Goal: Task Accomplishment & Management: Manage account settings

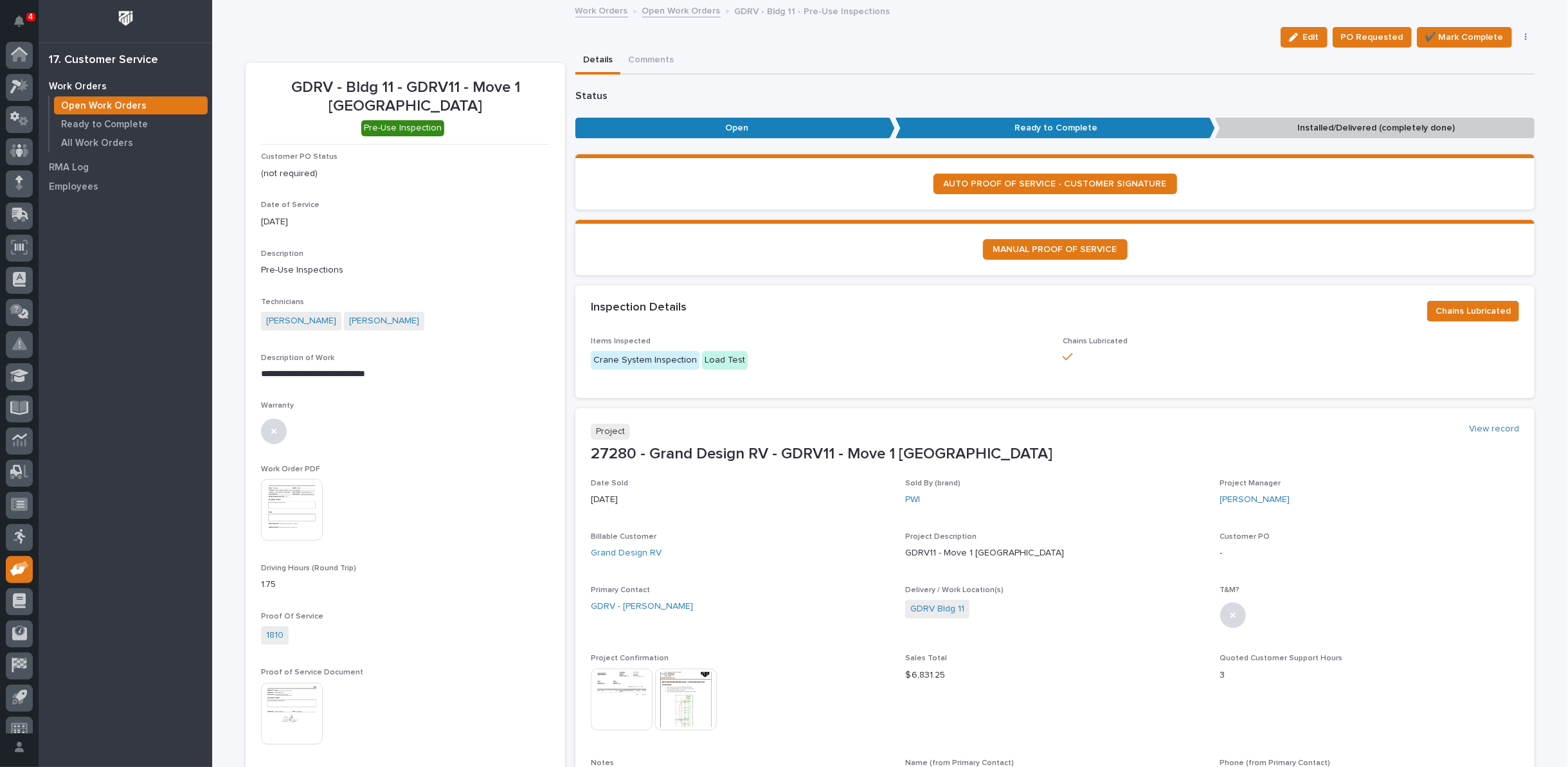
scroll to position [15, 0]
click at [687, 14] on link "Open Work Orders" at bounding box center [682, 10] width 78 height 15
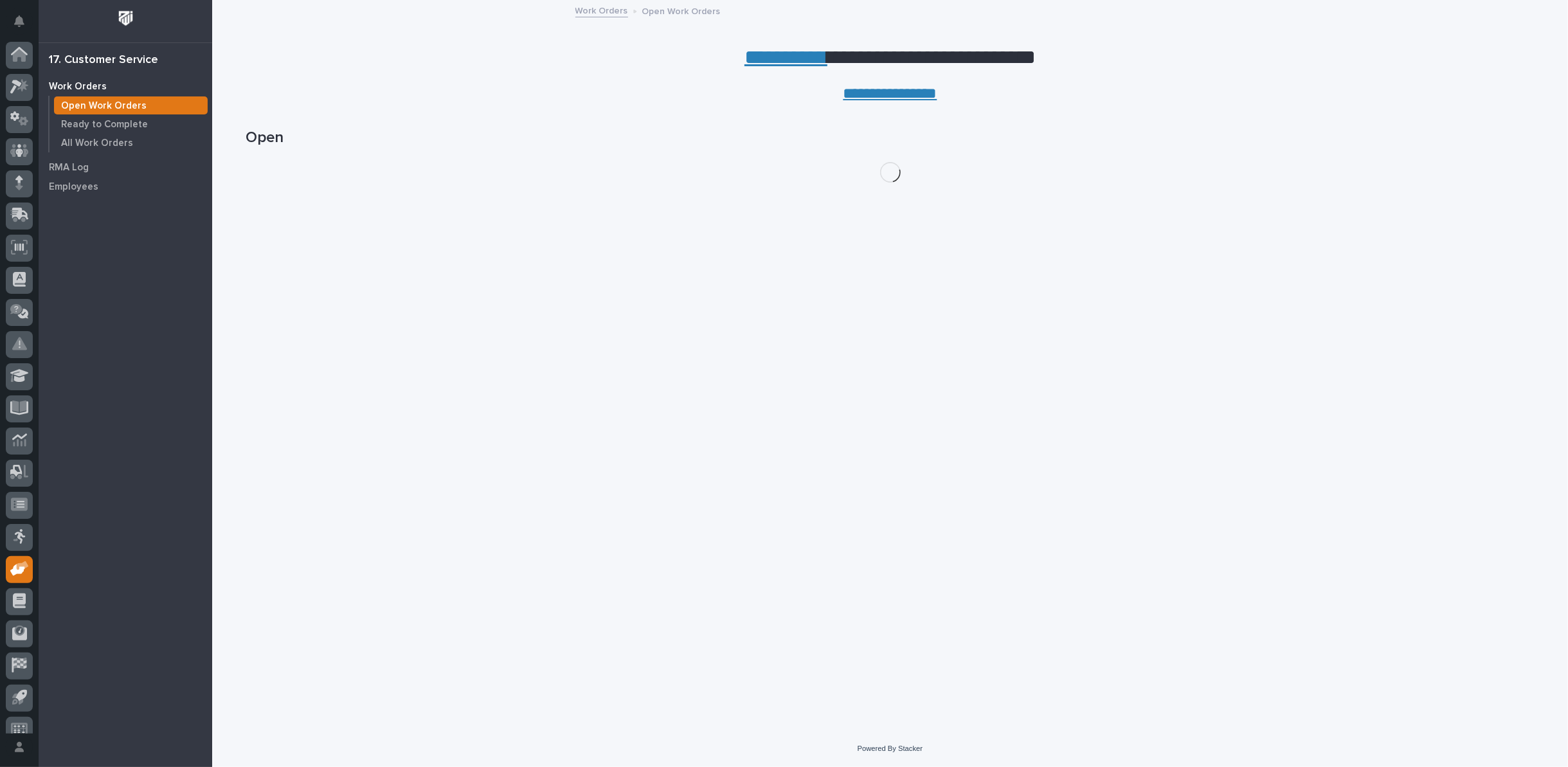
scroll to position [15, 0]
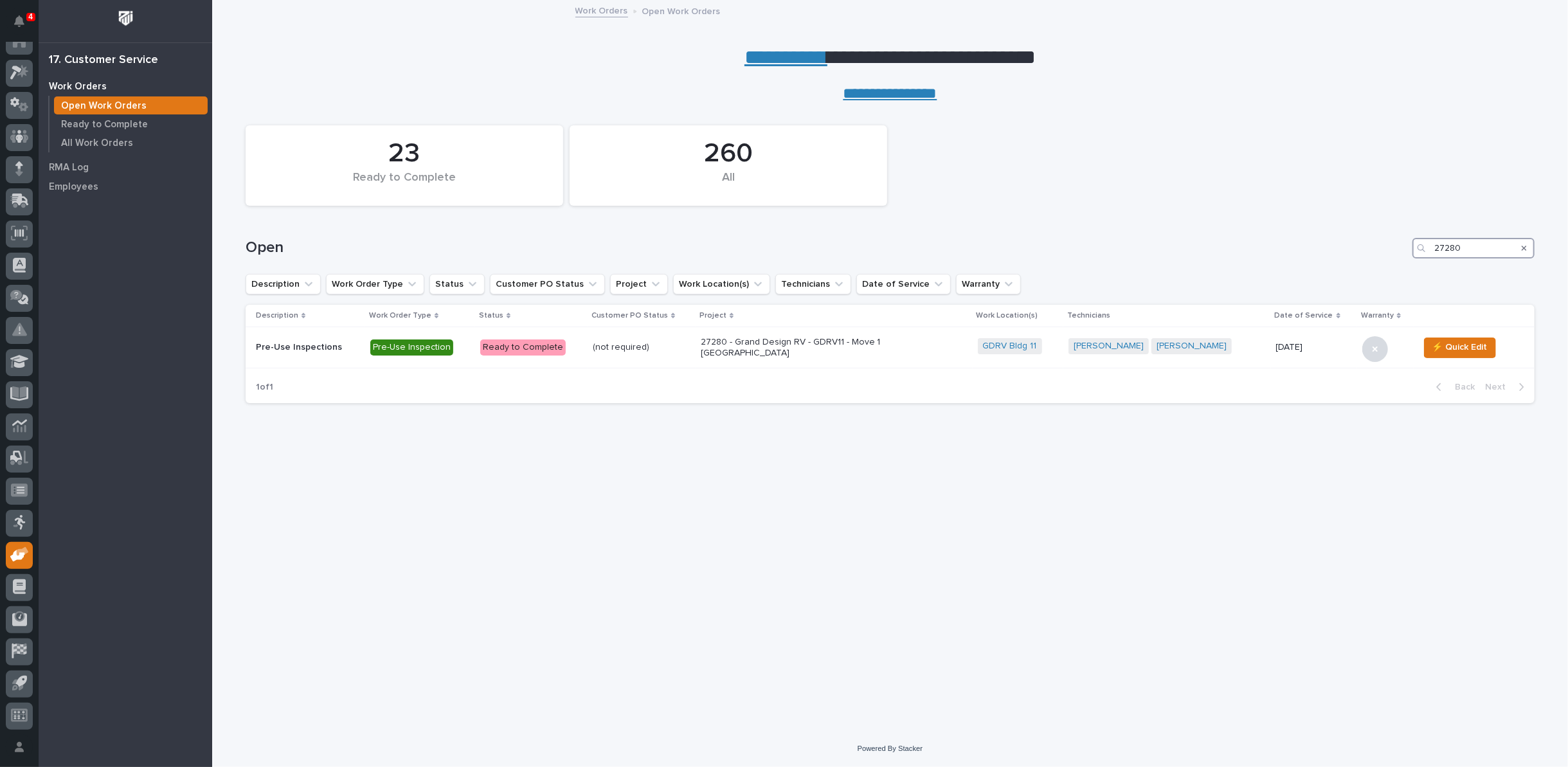
click at [1452, 236] on div "Open 27280" at bounding box center [890, 243] width 1290 height 62
type input "2"
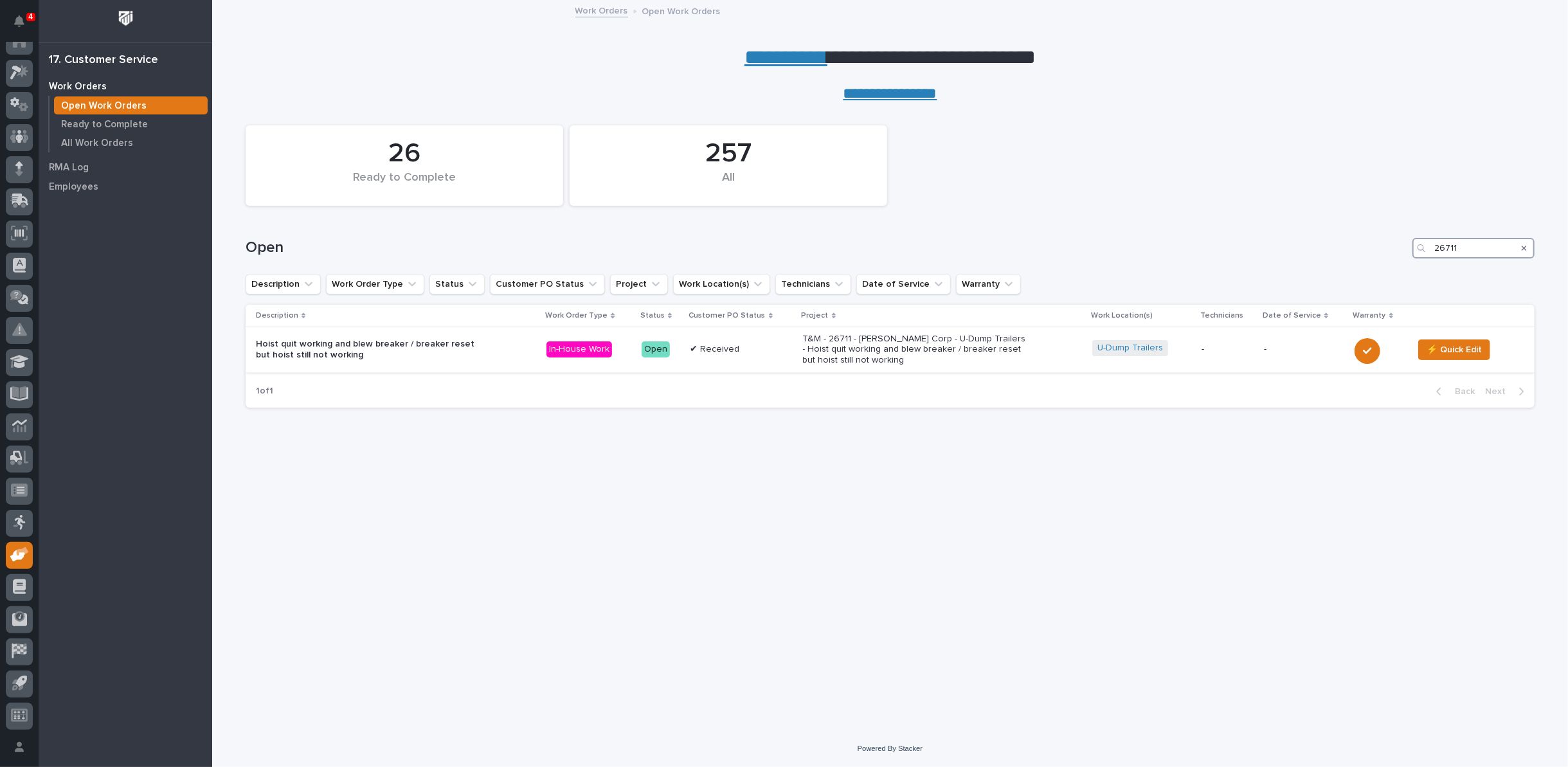
type input "26711"
click at [863, 328] on div "T&M - 26711 - [PERSON_NAME] Corp - U-Dump Trailers - Hoist quit working and ble…" at bounding box center [943, 349] width 279 height 43
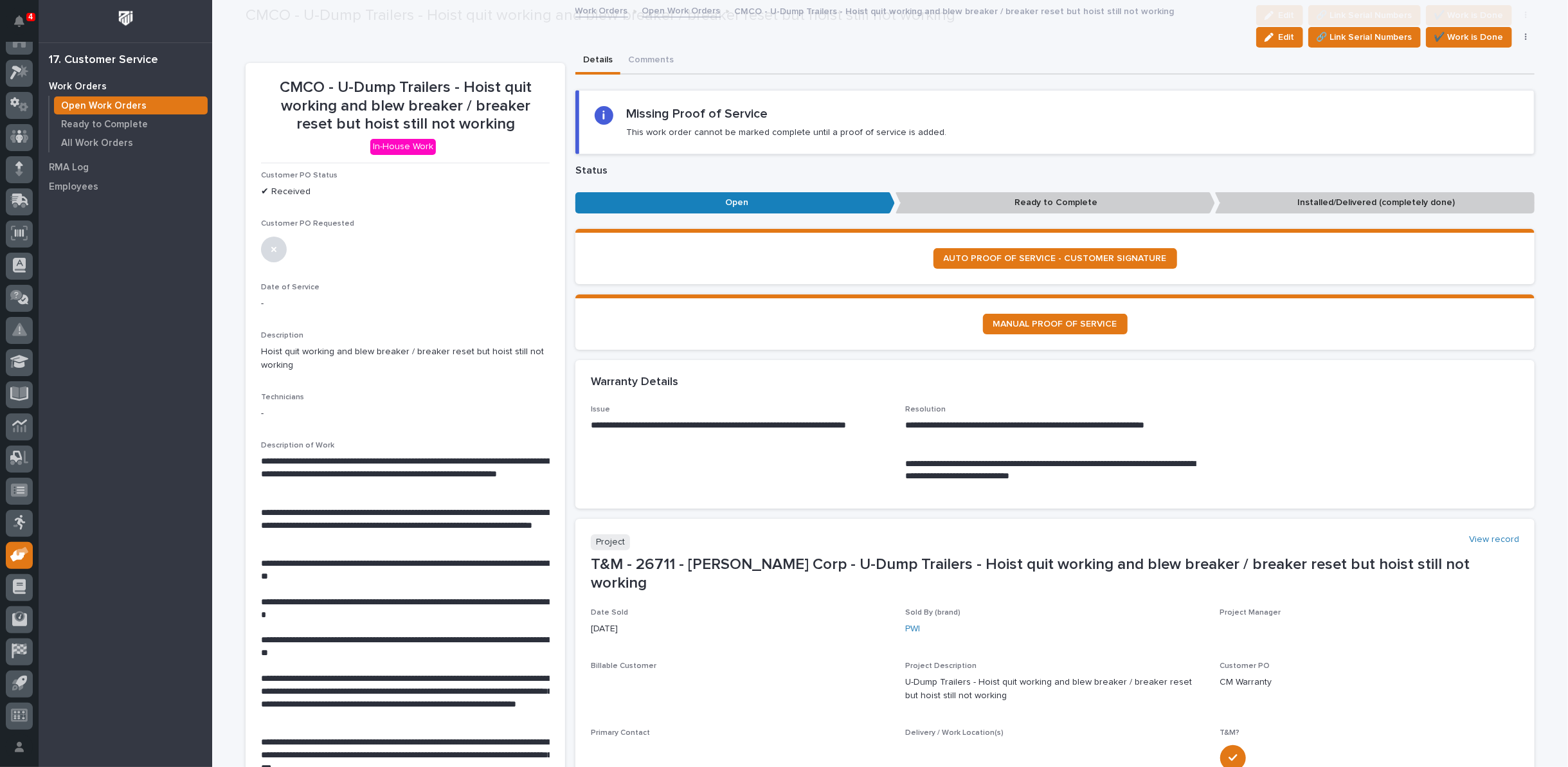
scroll to position [536, 0]
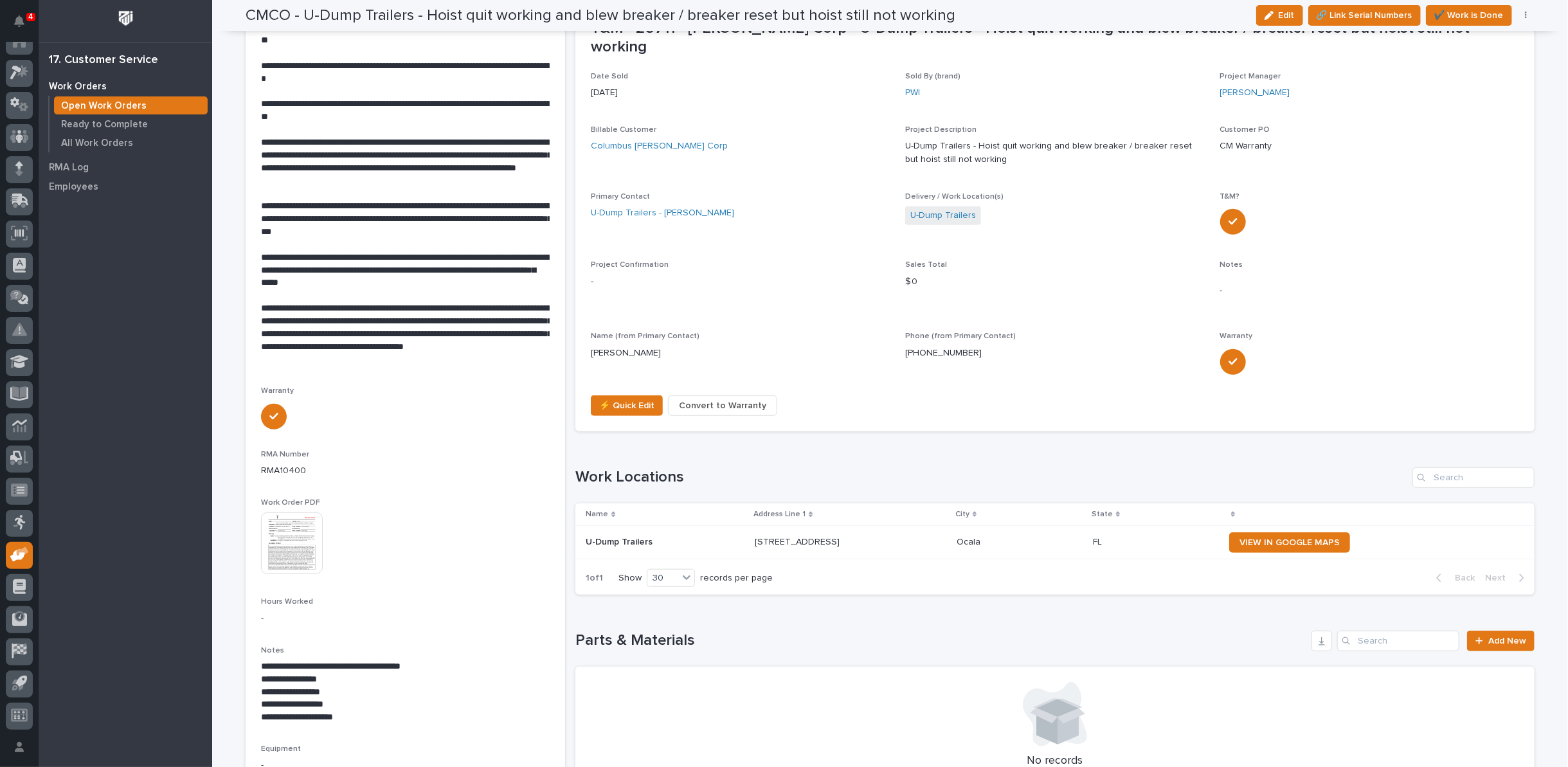
drag, startPoint x: 1280, startPoint y: 15, endPoint x: 521, endPoint y: 383, distance: 843.5
click at [1280, 15] on span "Edit" at bounding box center [1287, 15] width 16 height 12
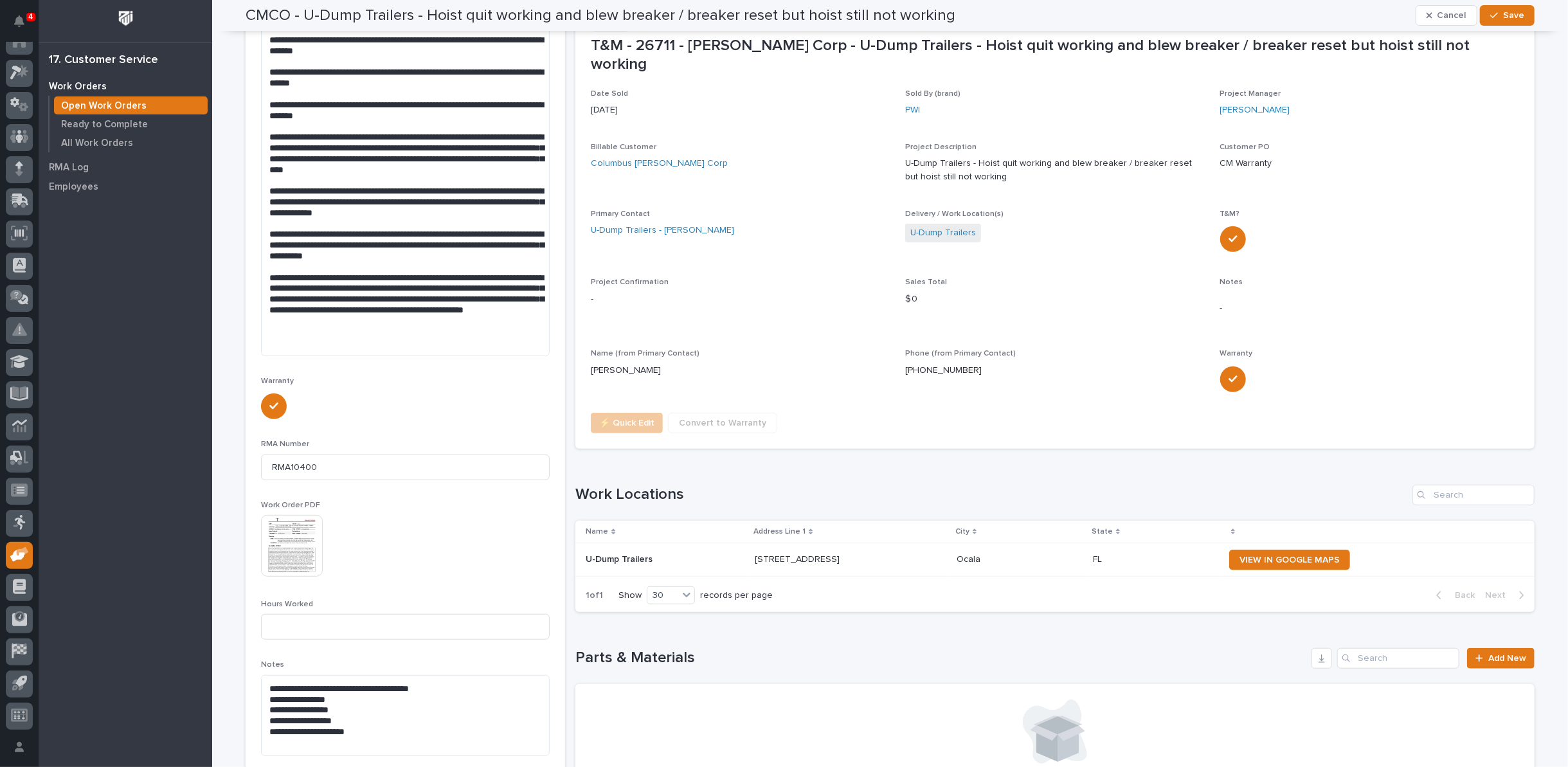
scroll to position [518, 0]
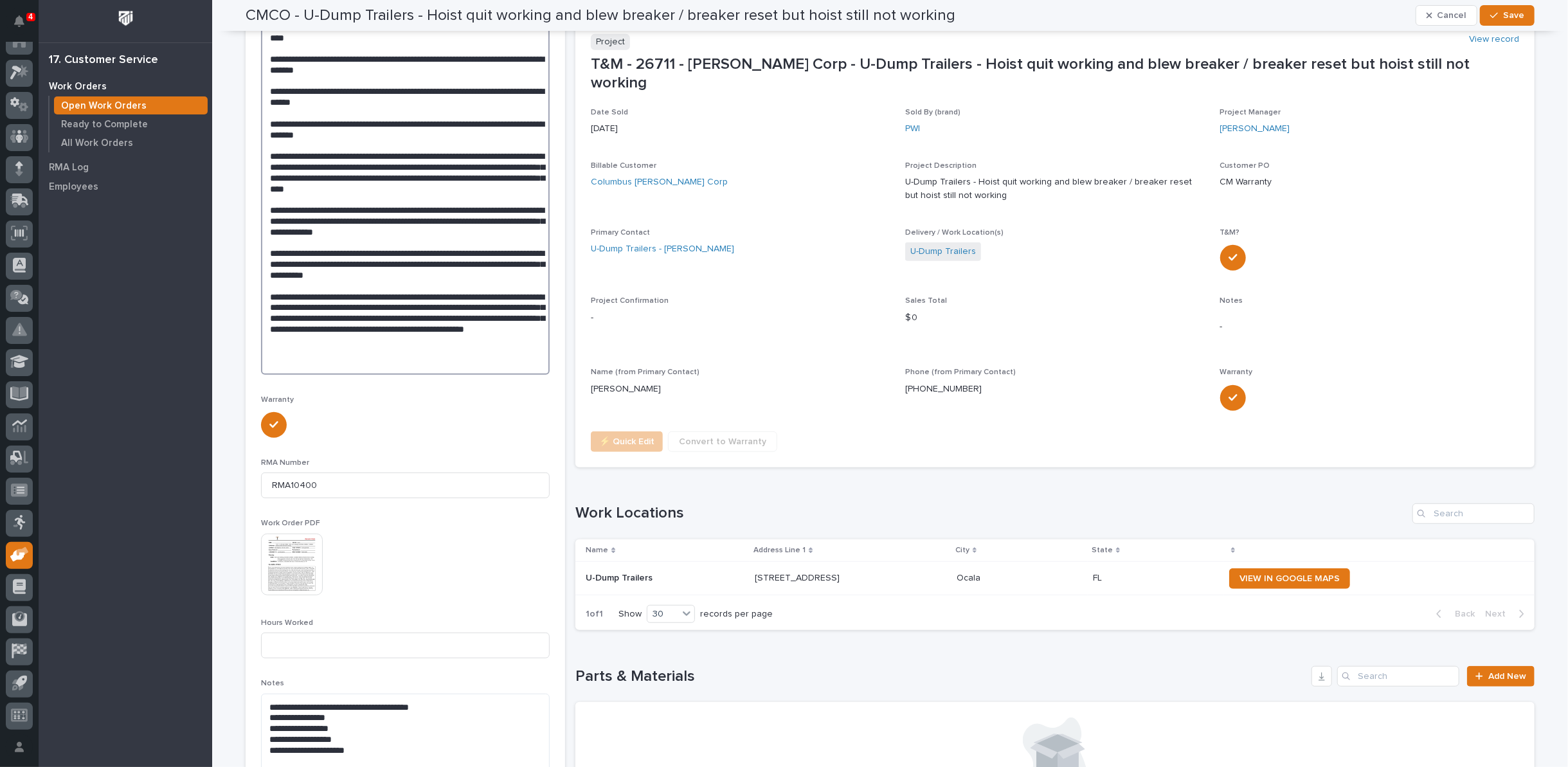
click at [474, 348] on textarea at bounding box center [405, 172] width 288 height 405
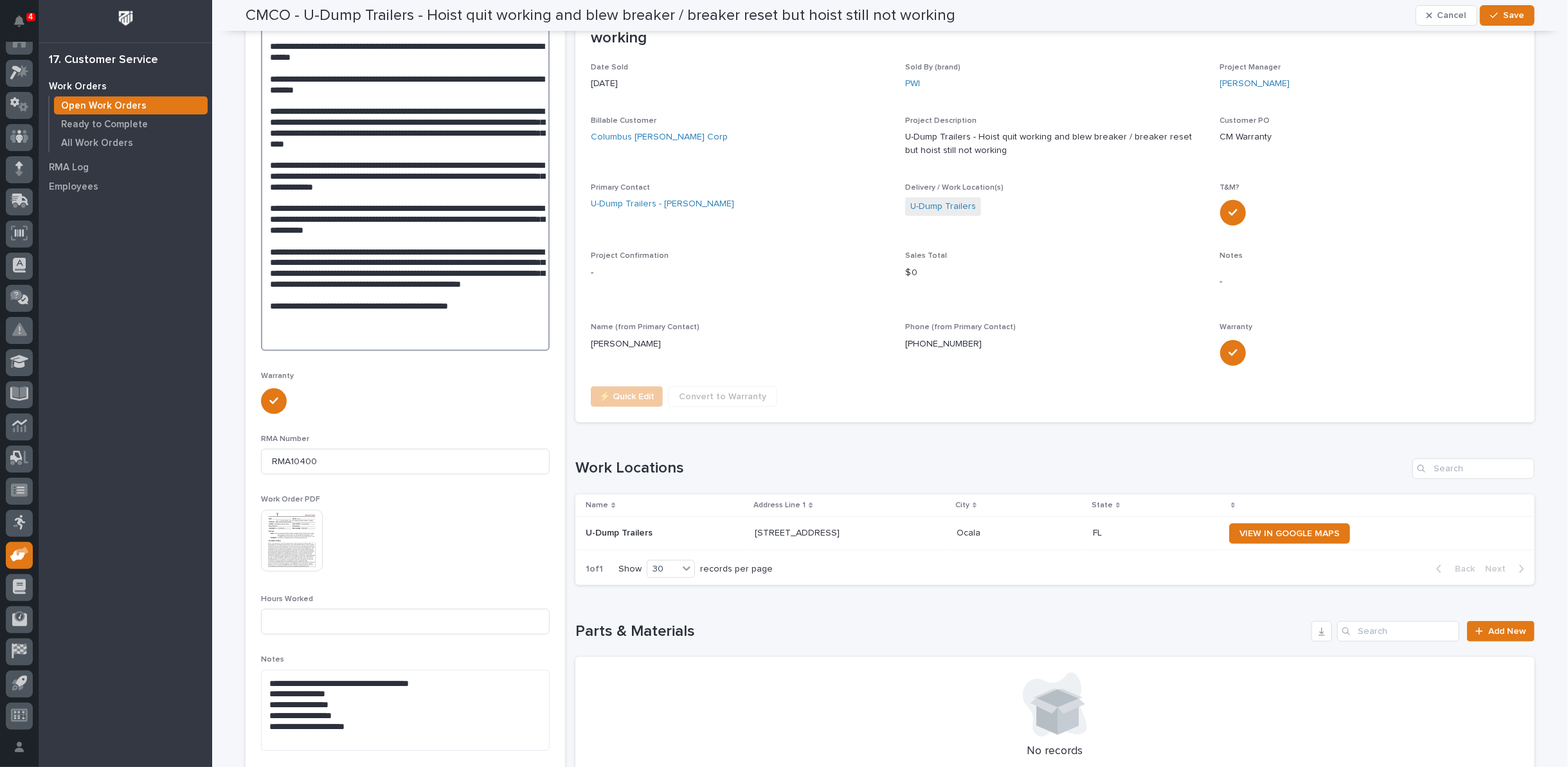
scroll to position [589, 0]
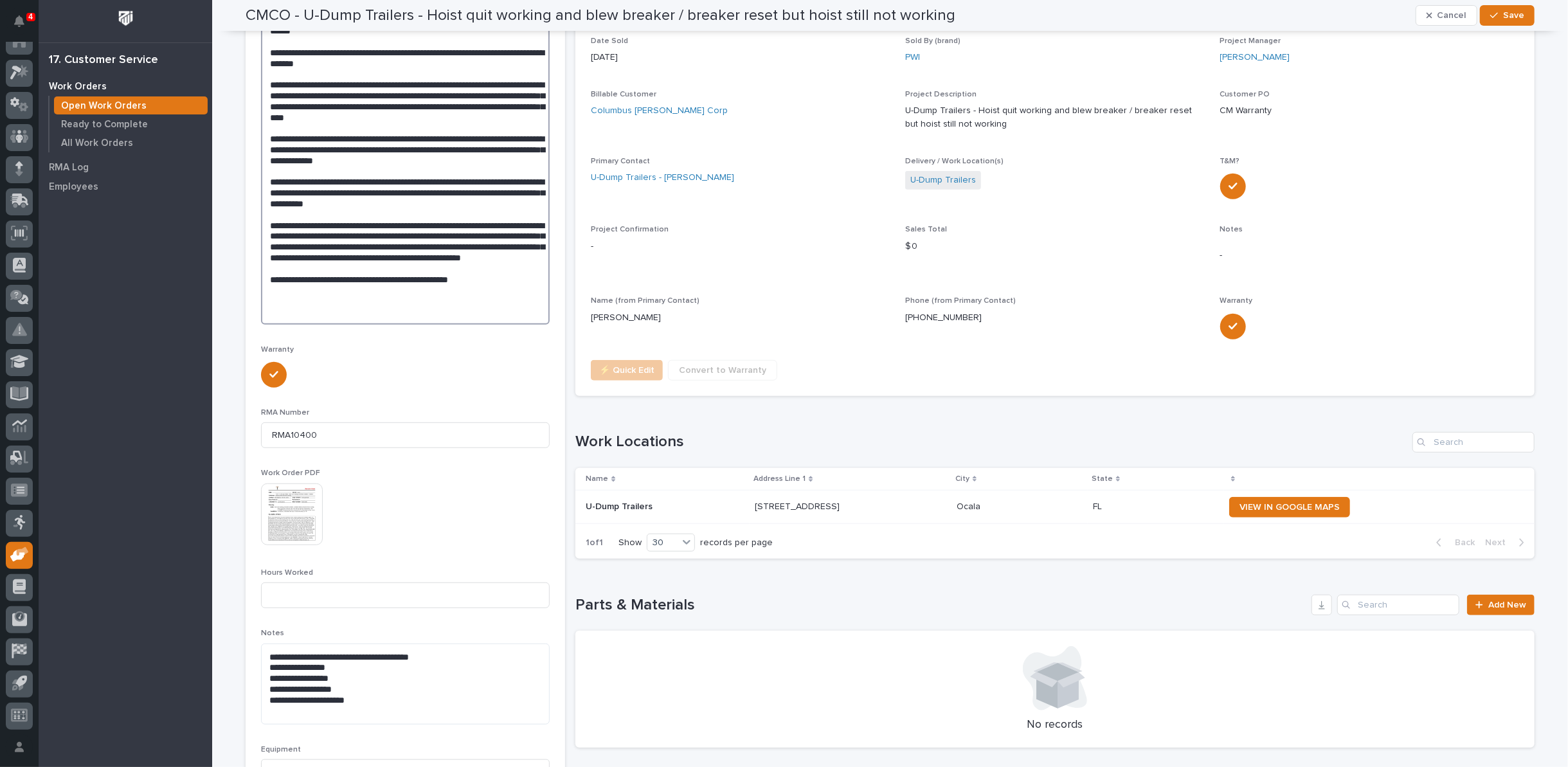
click at [374, 299] on textarea at bounding box center [405, 111] width 288 height 426
type textarea "**********"
click at [1504, 14] on span "Save" at bounding box center [1513, 15] width 21 height 12
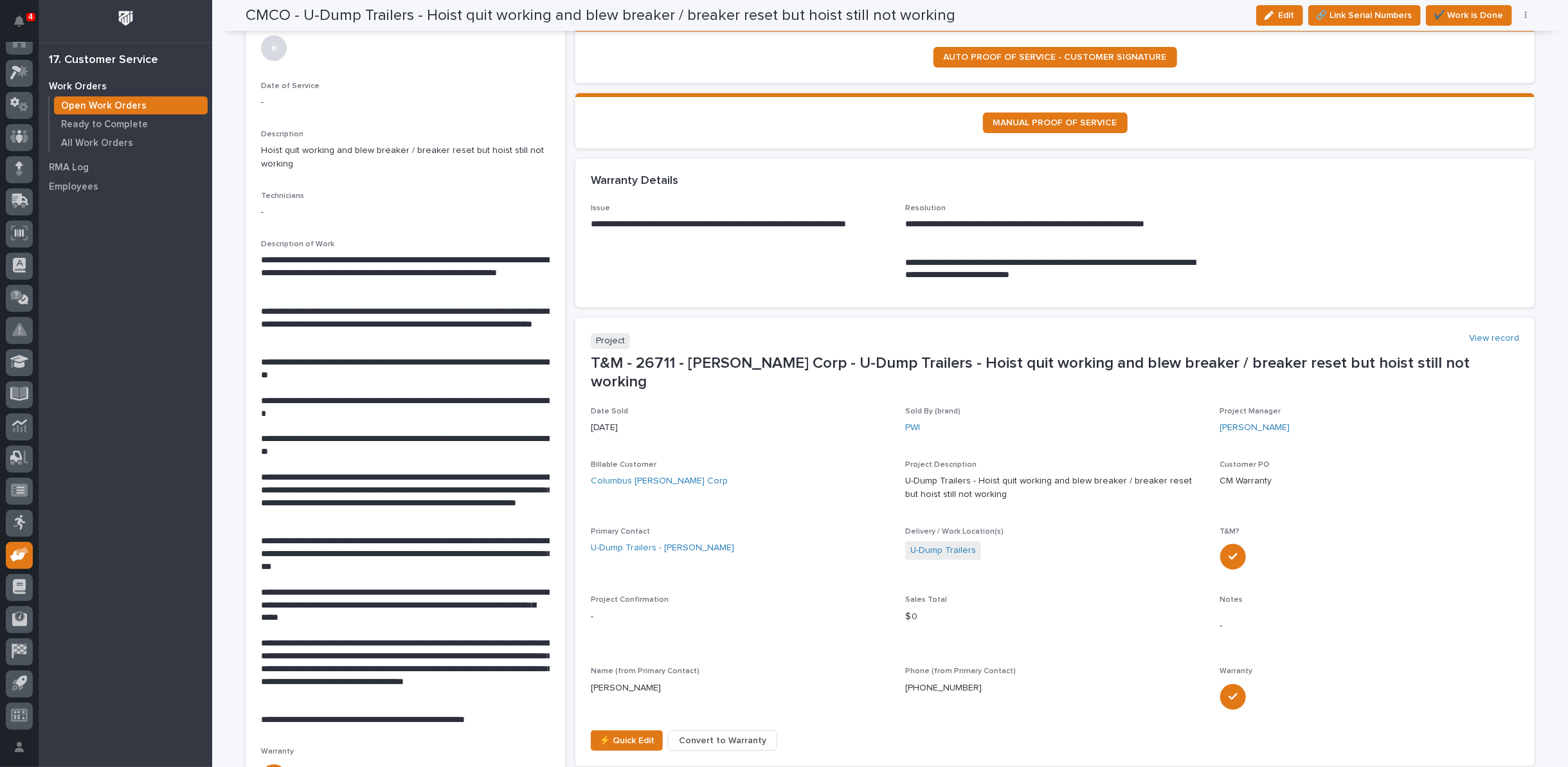
scroll to position [152, 0]
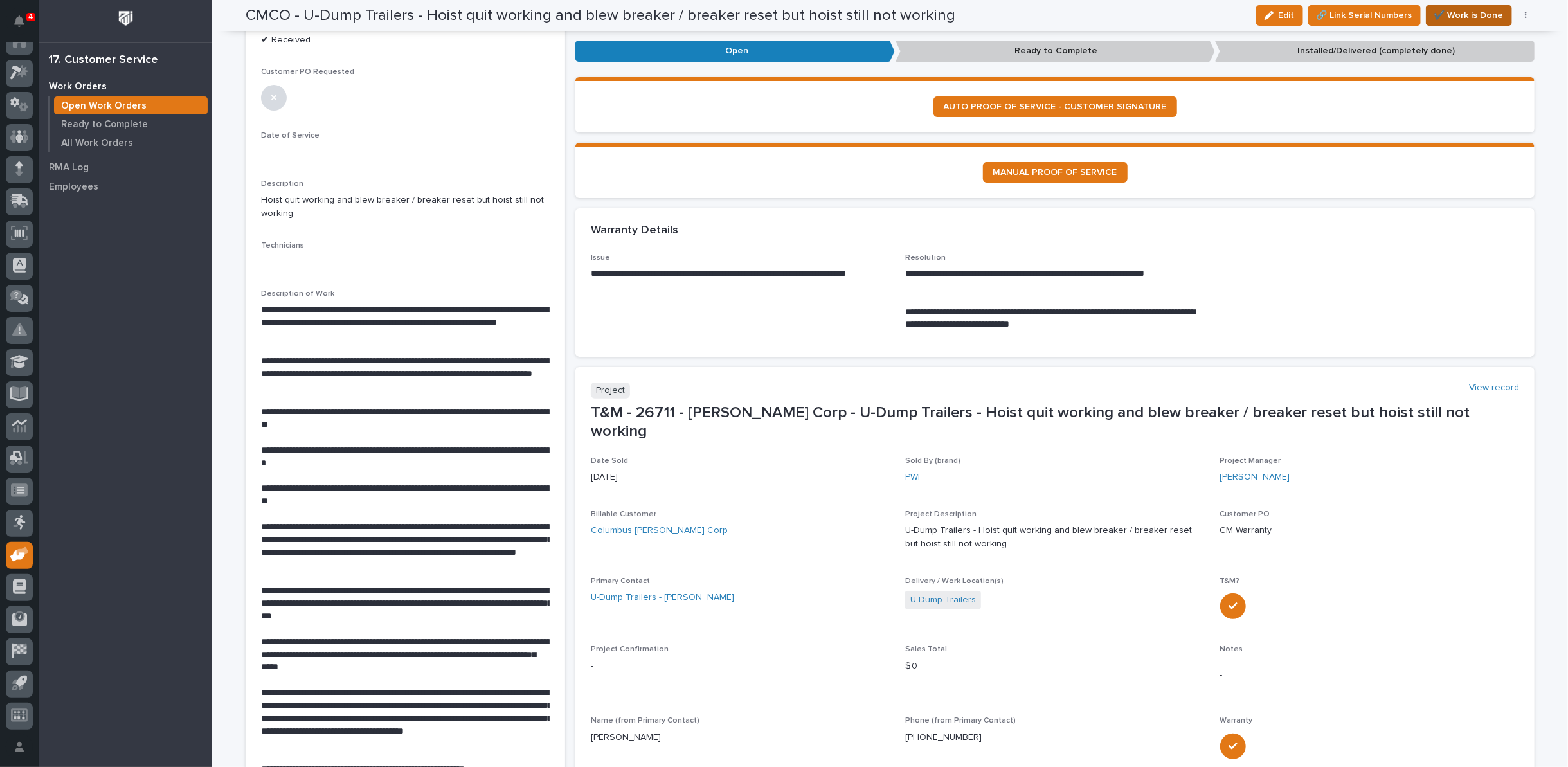
click at [1454, 10] on span "✔️ Work is Done" at bounding box center [1469, 15] width 69 height 15
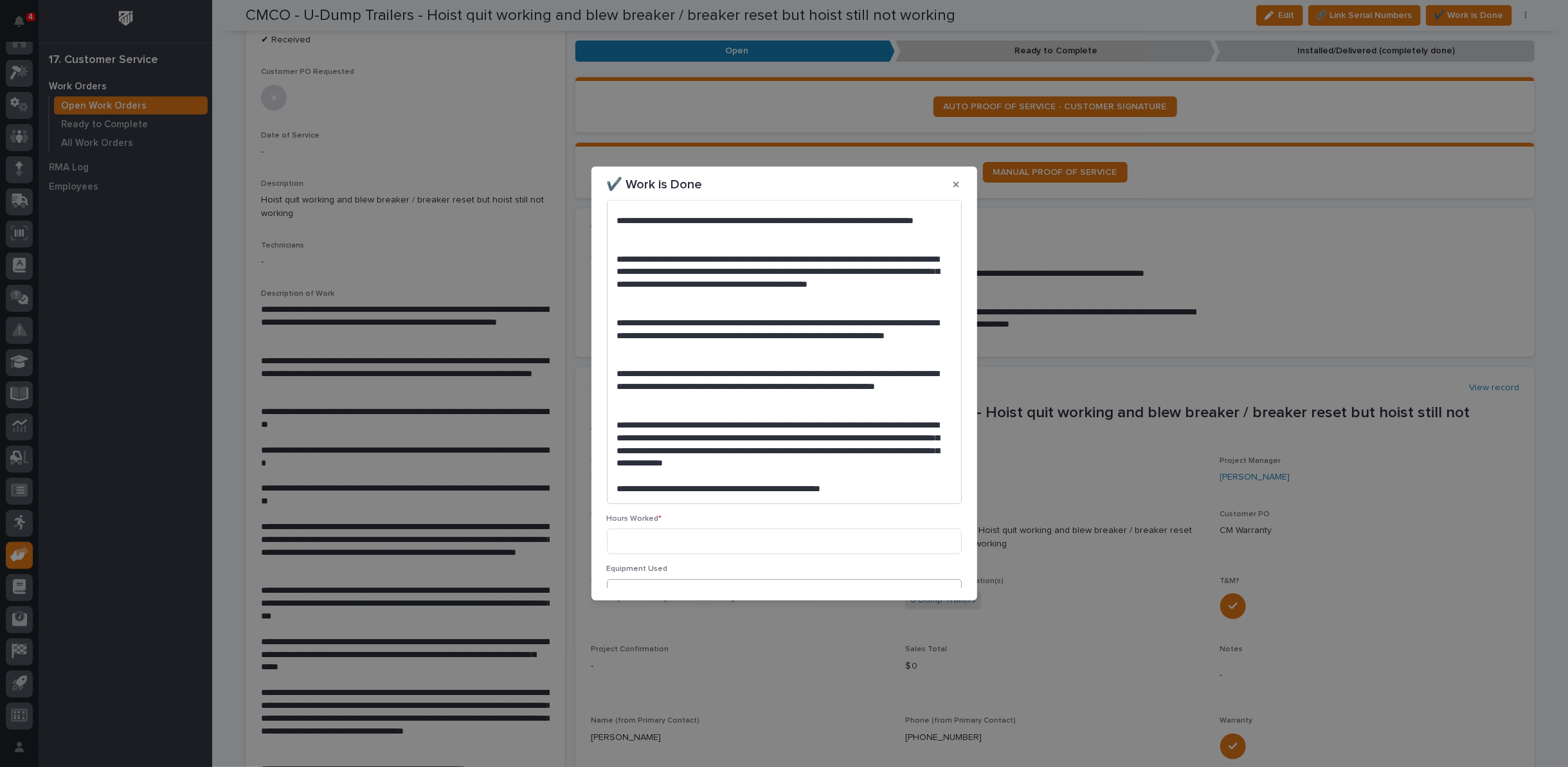
scroll to position [442, 0]
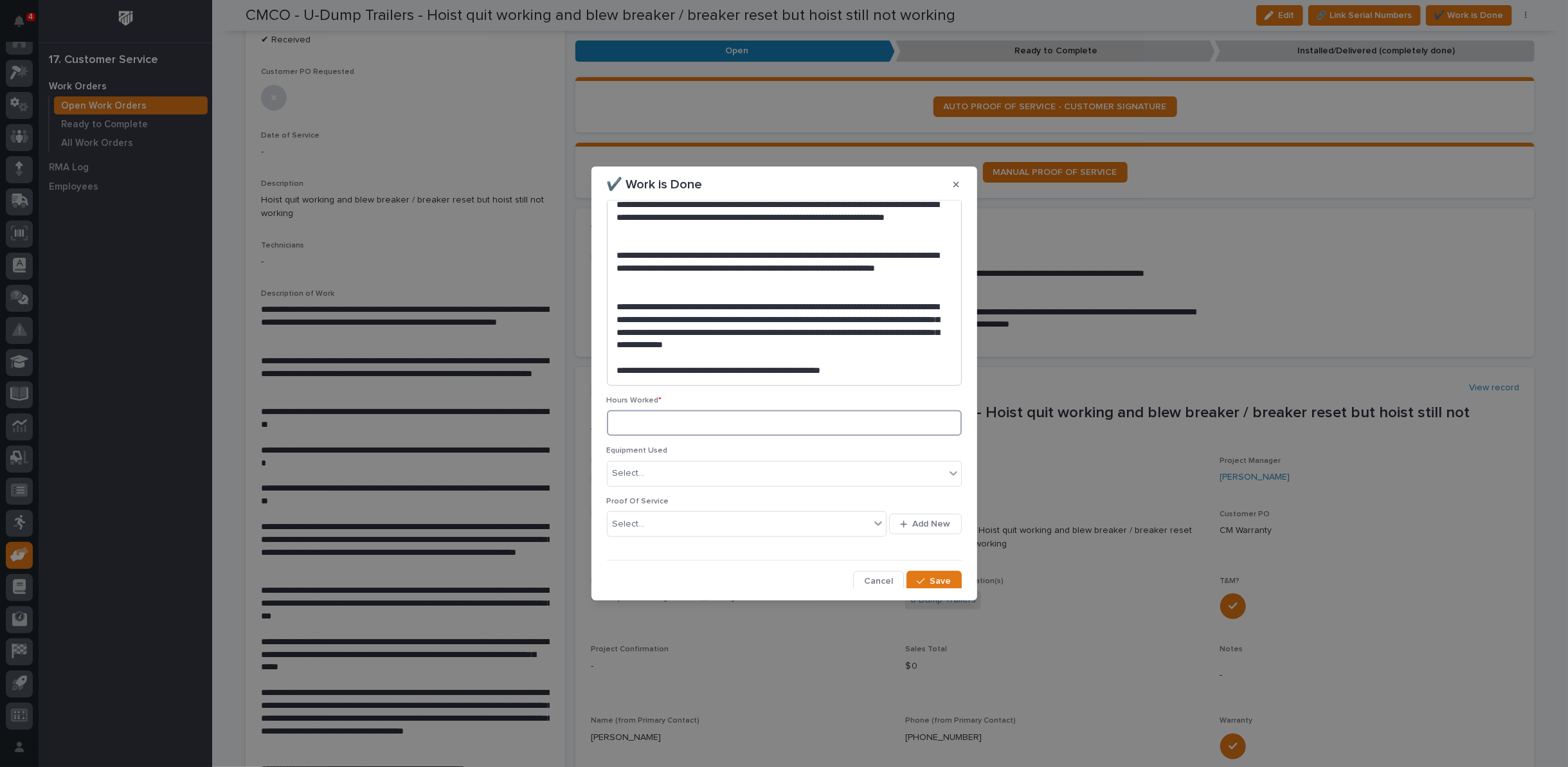
click at [693, 418] on input at bounding box center [784, 423] width 355 height 25
type input "1"
click at [917, 577] on icon "button" at bounding box center [921, 581] width 7 height 9
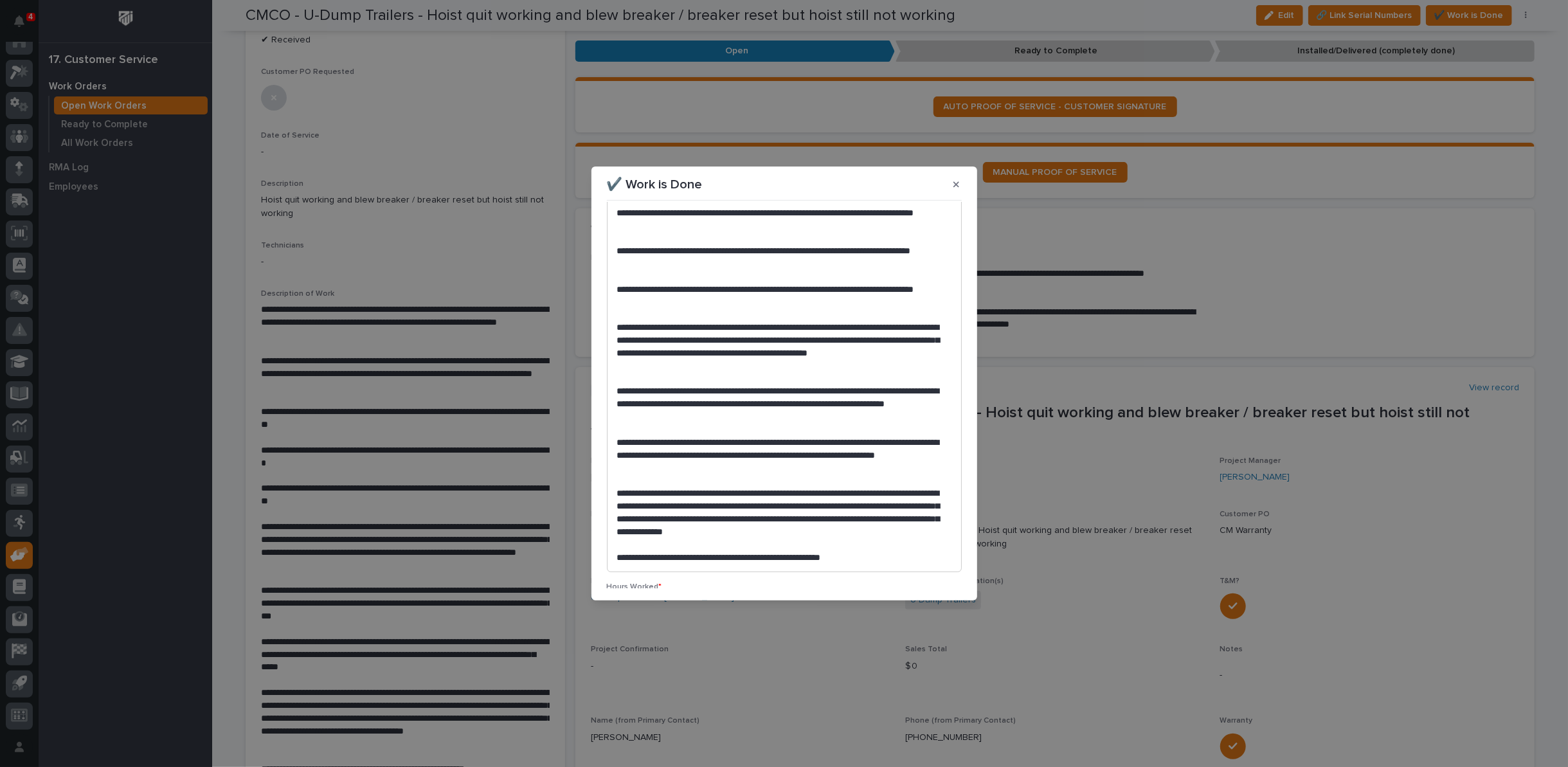
scroll to position [0, 0]
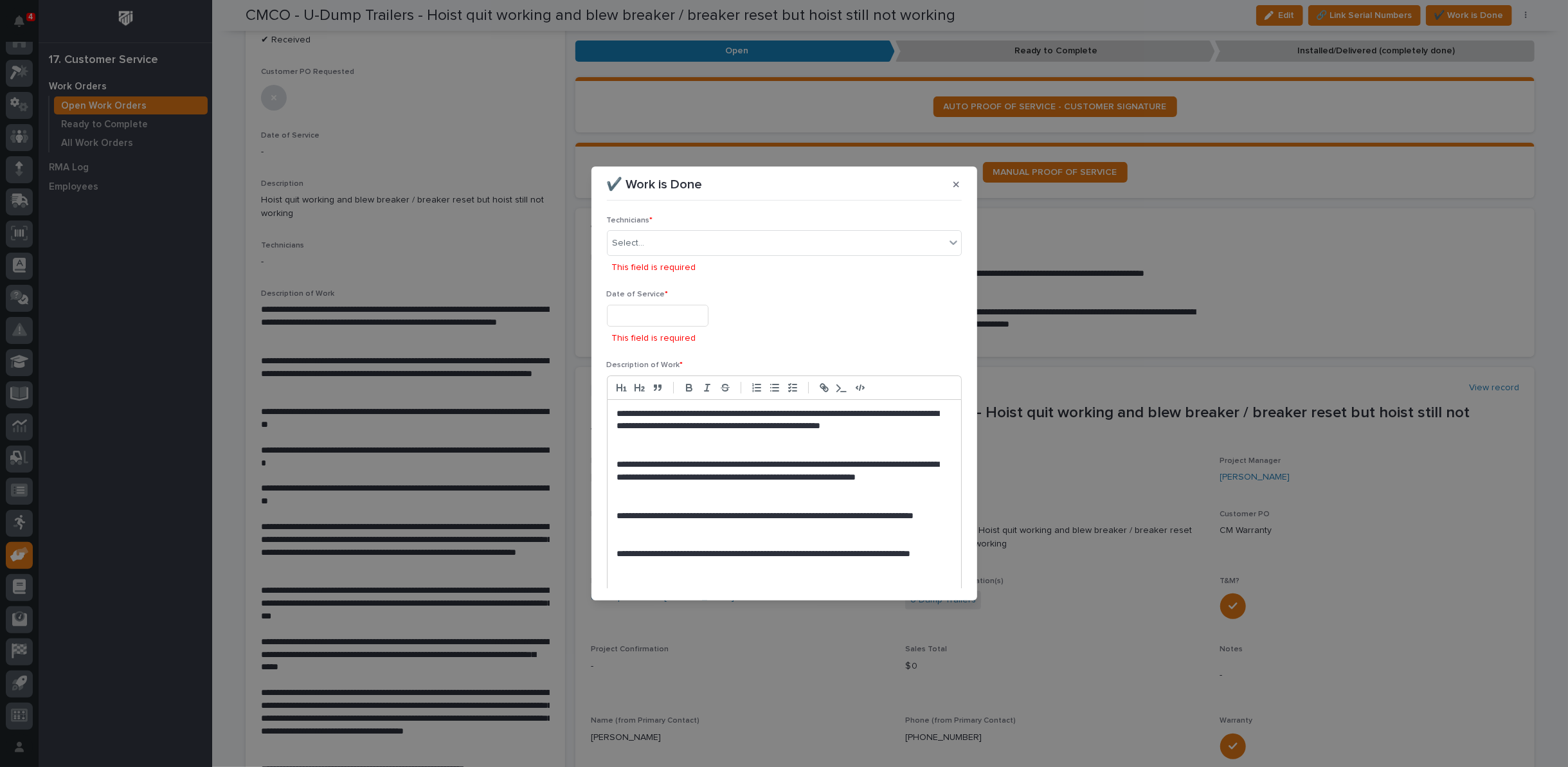
click at [632, 321] on input "text" at bounding box center [658, 316] width 102 height 23
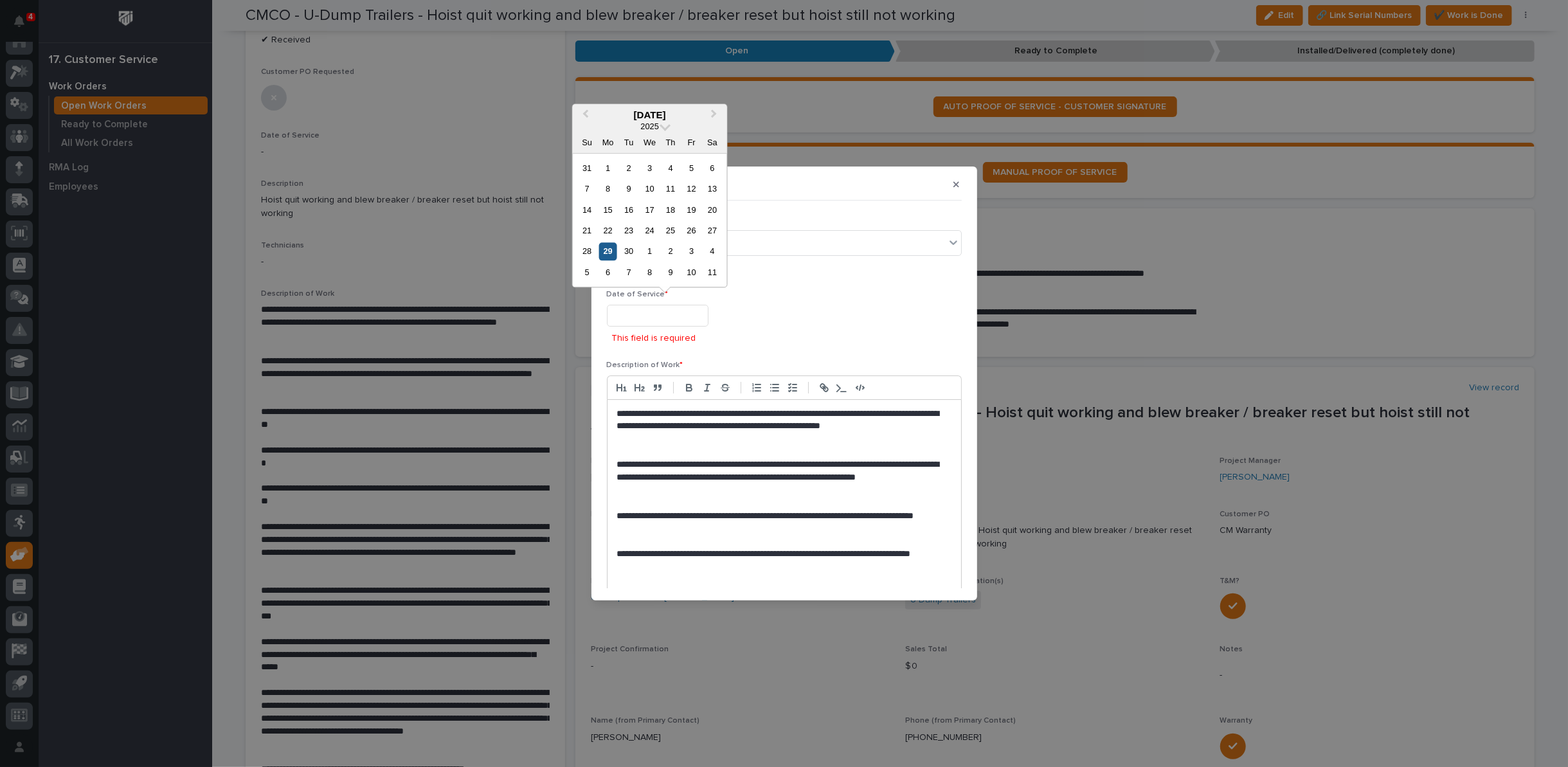
click at [607, 247] on div "29" at bounding box center [608, 251] width 17 height 17
type input "**********"
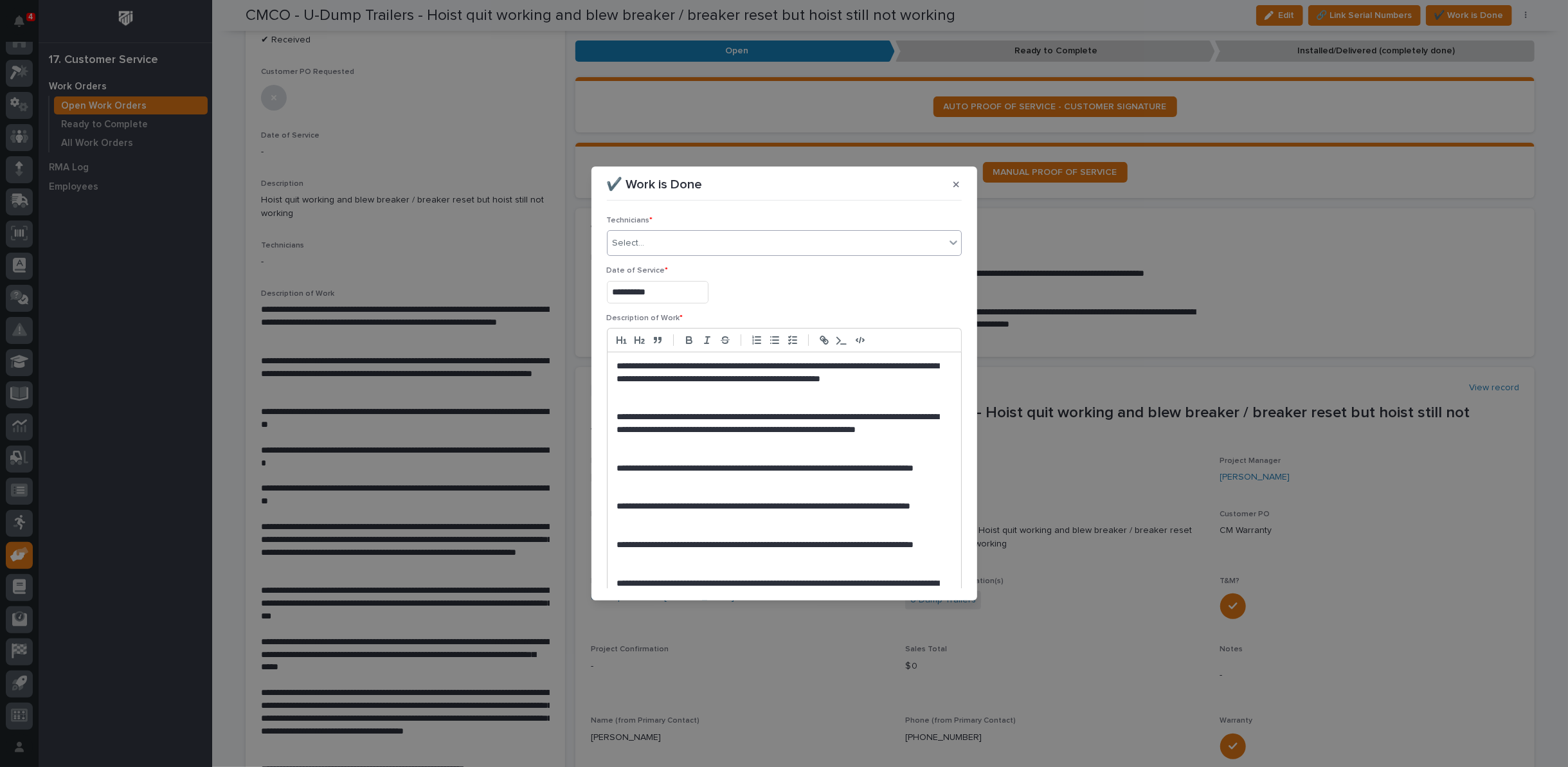
click at [706, 242] on div "Select..." at bounding box center [776, 243] width 338 height 21
type input "****"
click at [684, 293] on div "[PERSON_NAME]" at bounding box center [781, 290] width 347 height 23
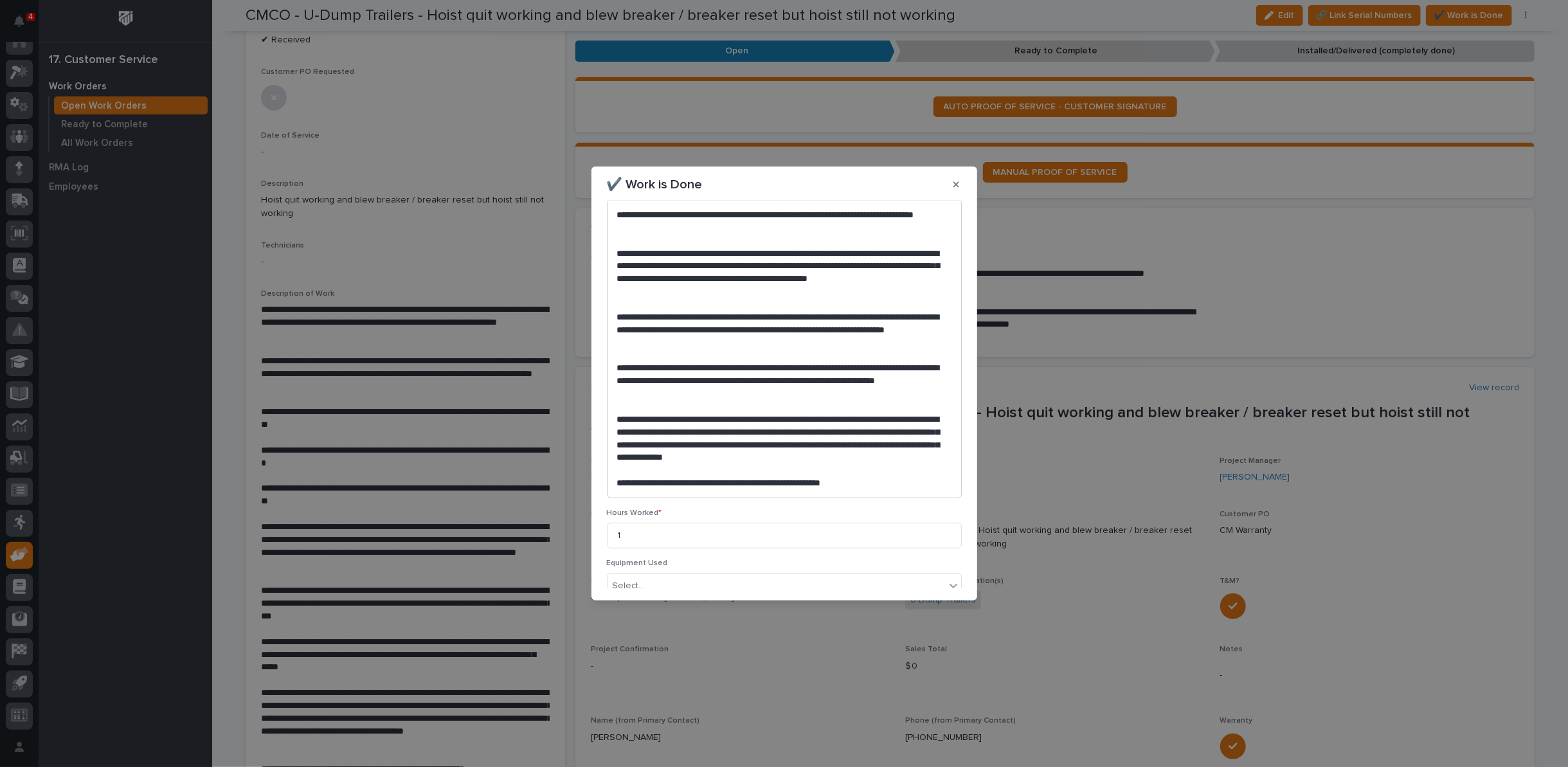
scroll to position [442, 0]
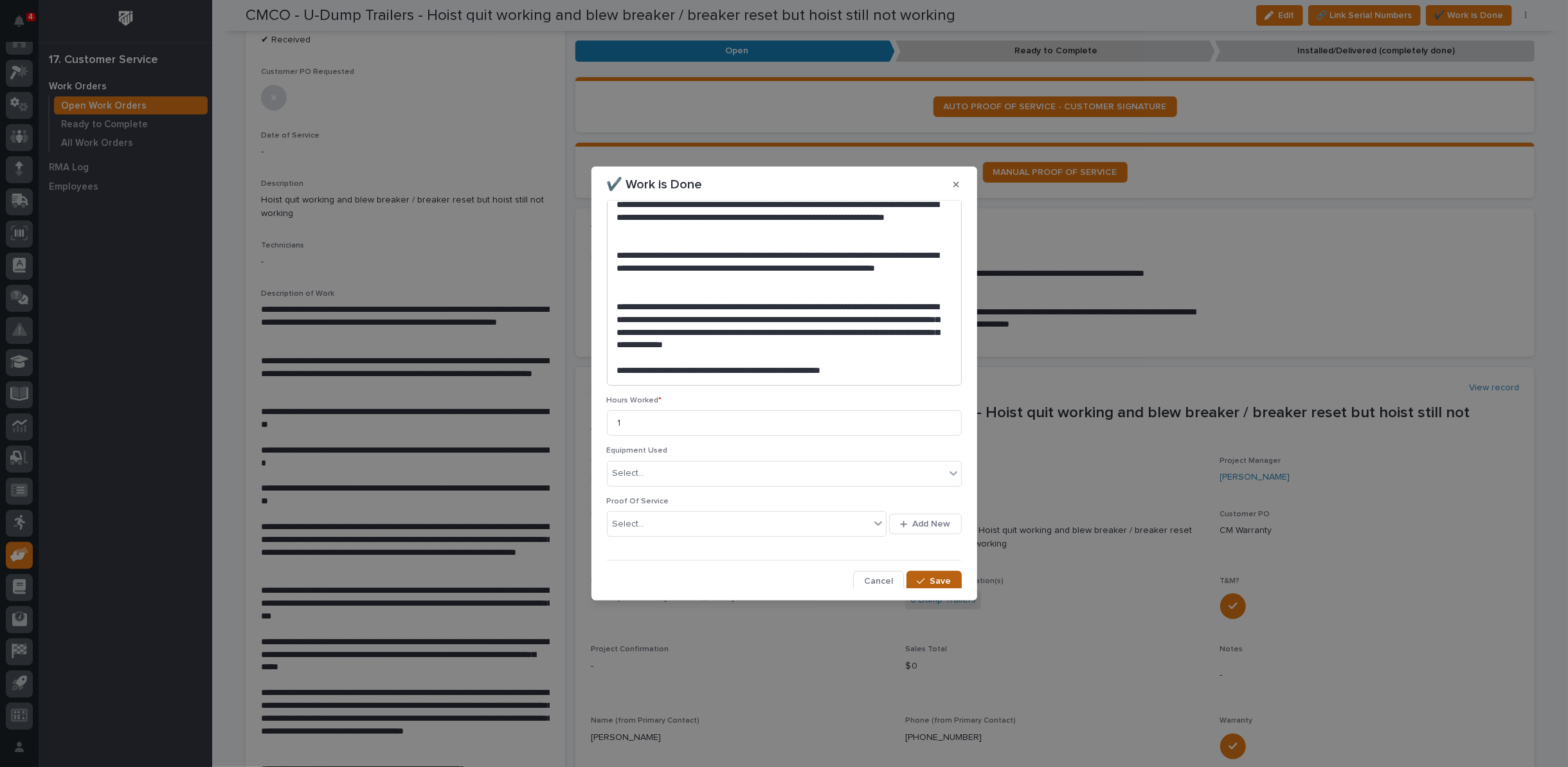
click at [931, 581] on span "Save" at bounding box center [940, 580] width 21 height 12
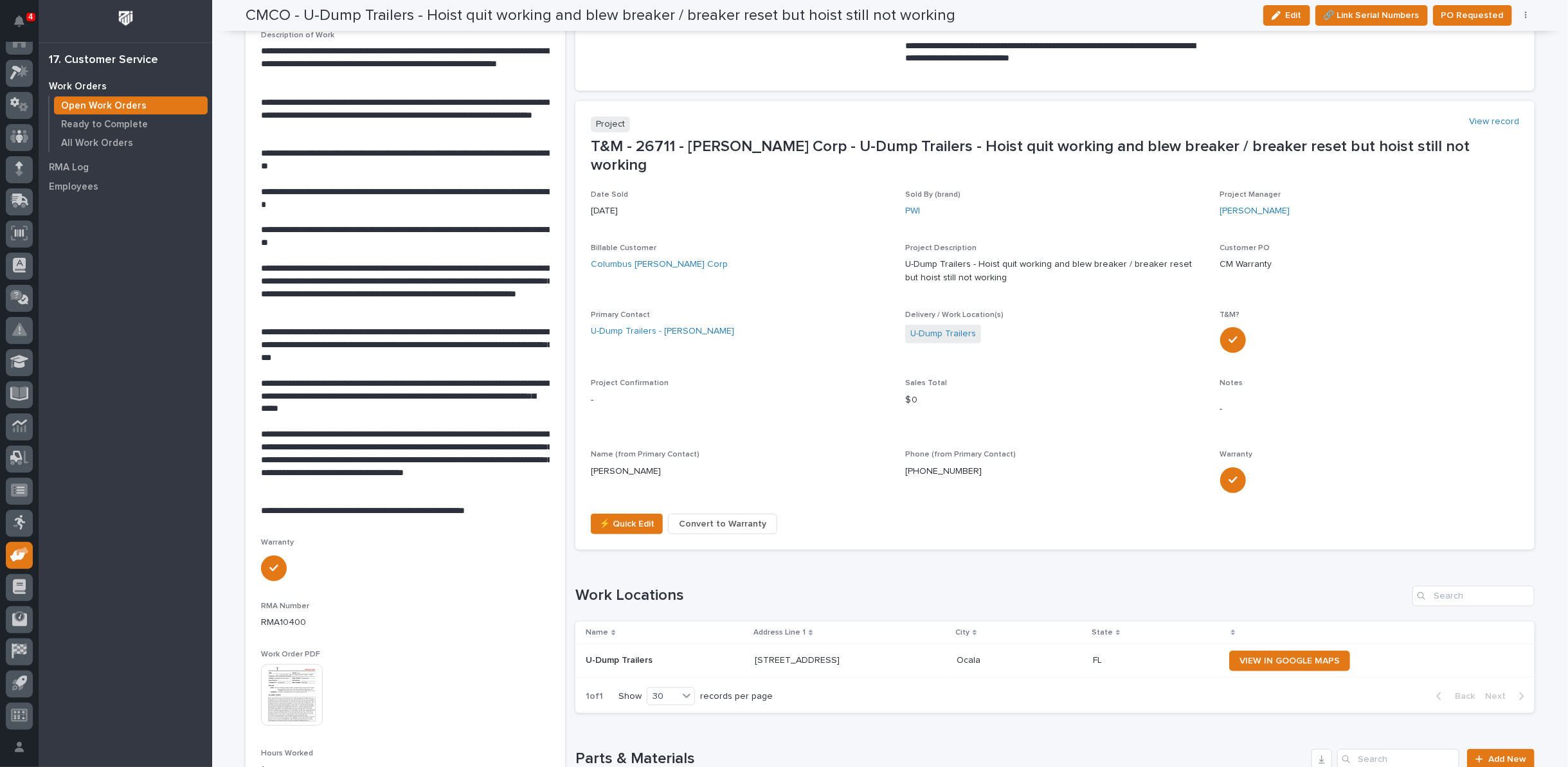
scroll to position [438, 0]
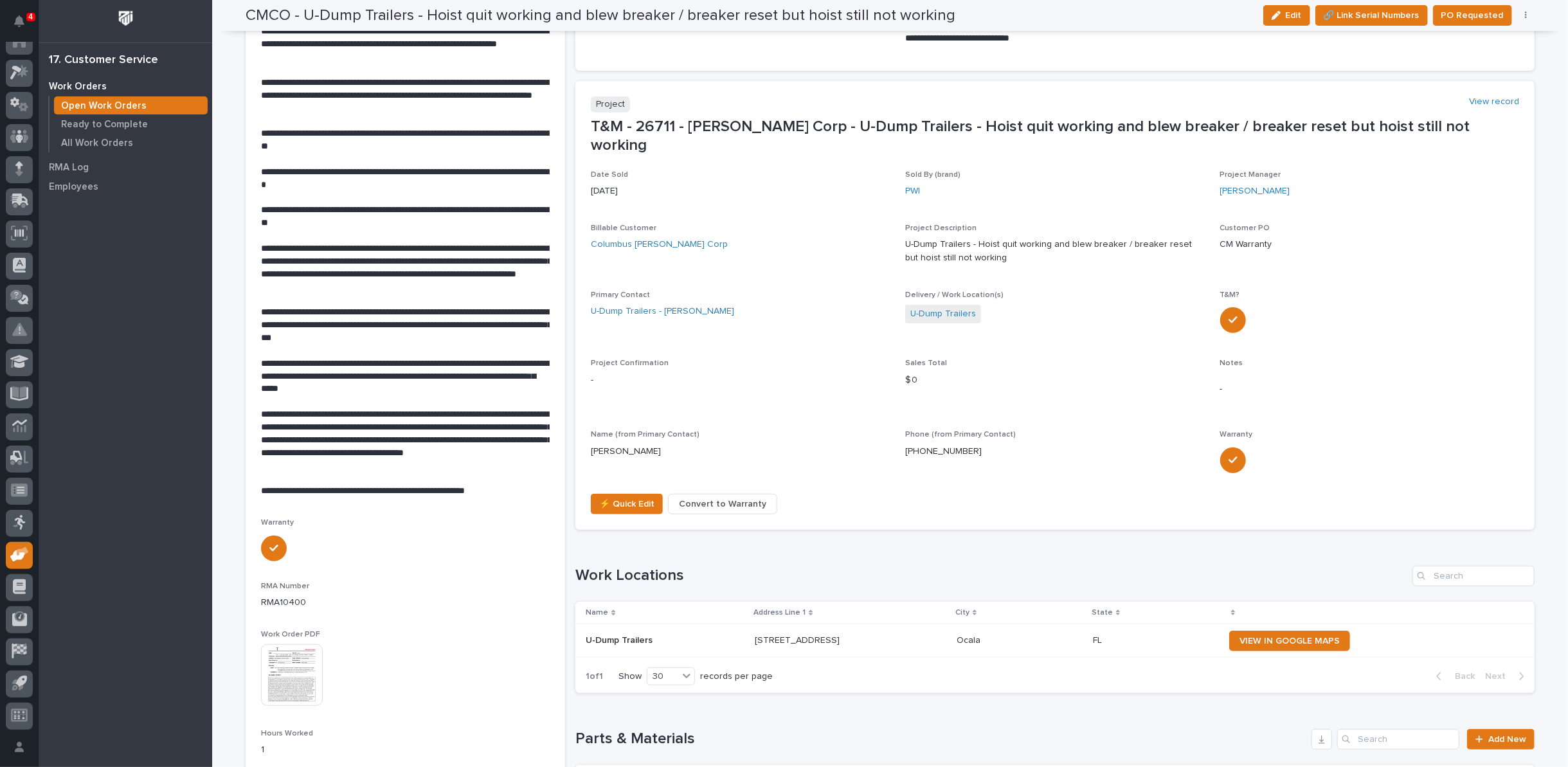
click at [373, 466] on p "**********" at bounding box center [405, 440] width 288 height 64
click at [1293, 15] on span "Edit" at bounding box center [1294, 15] width 16 height 12
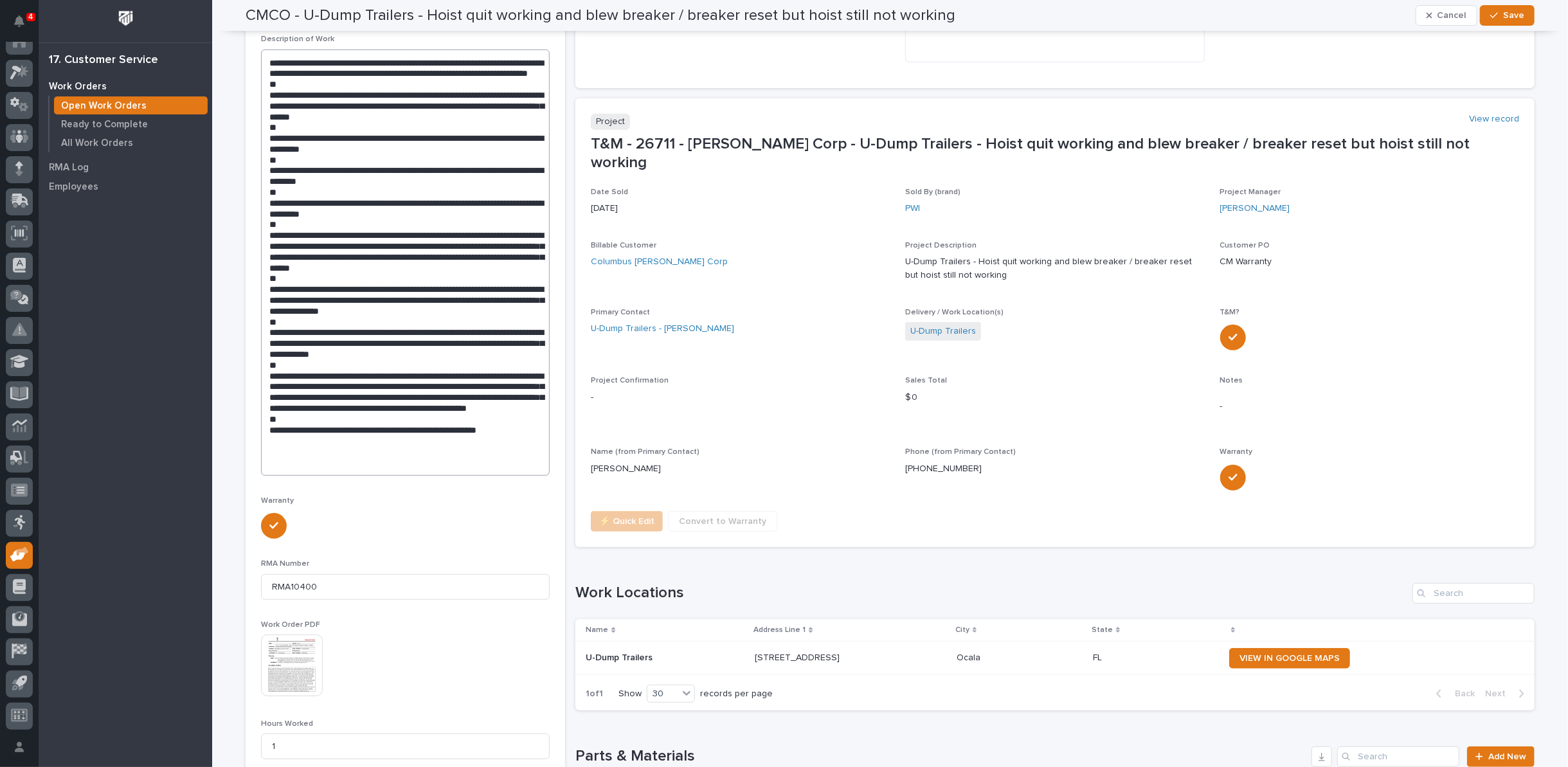
scroll to position [419, 0]
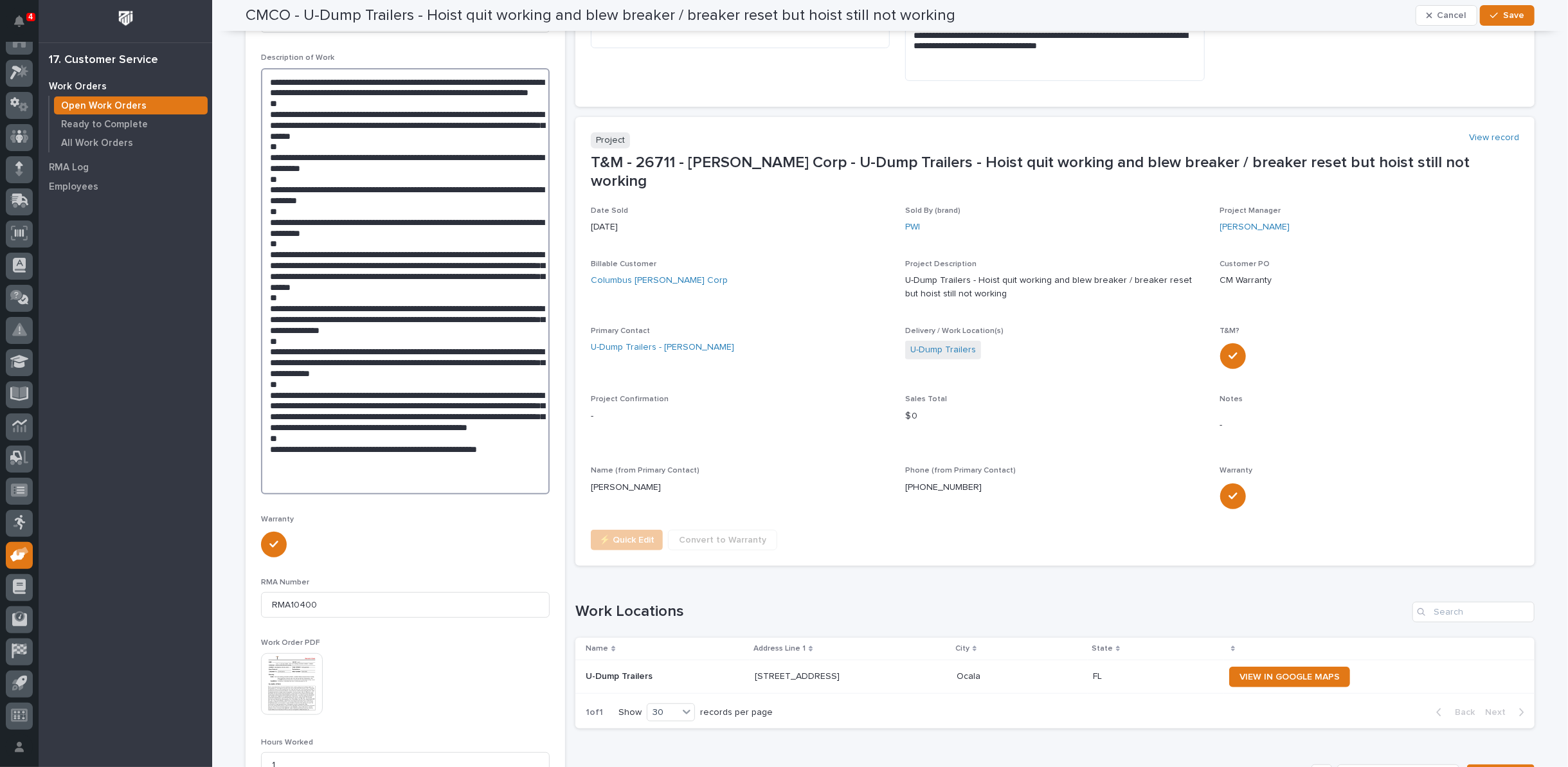
click at [461, 449] on textarea at bounding box center [405, 281] width 288 height 426
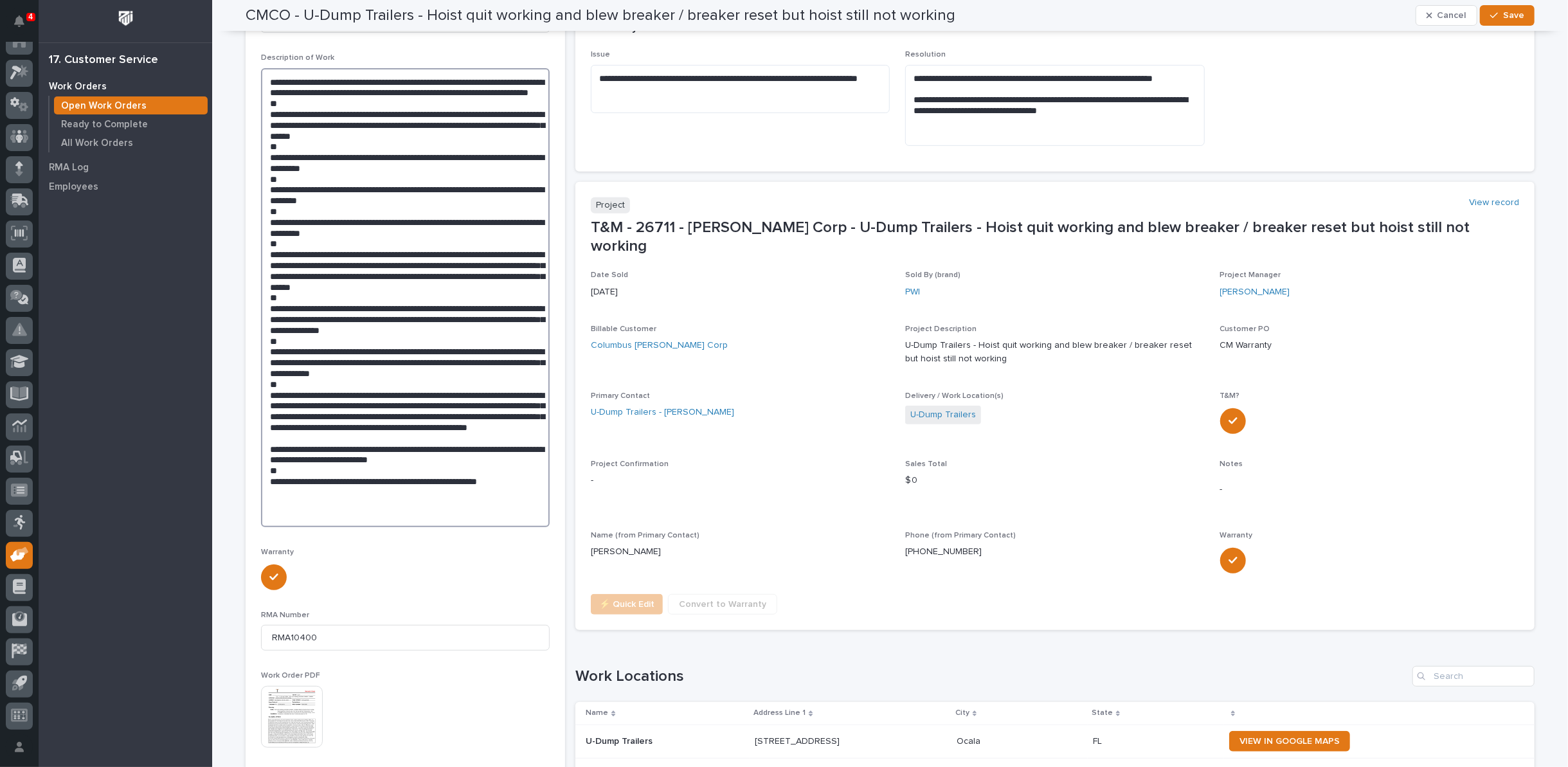
scroll to position [452, 0]
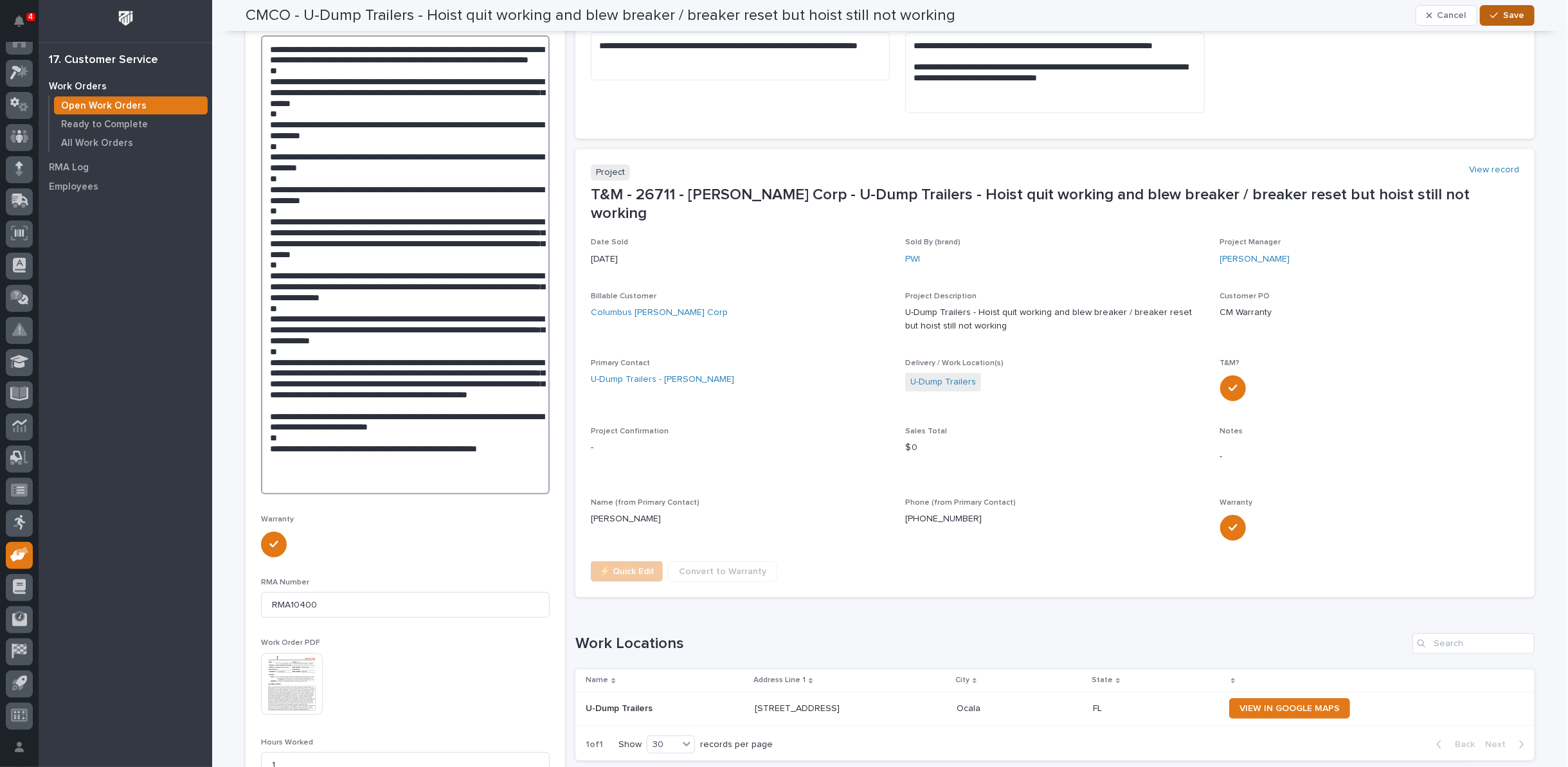
type textarea "**********"
drag, startPoint x: 1509, startPoint y: 16, endPoint x: 1516, endPoint y: 15, distance: 7.1
click at [1516, 16] on span "Save" at bounding box center [1513, 15] width 21 height 12
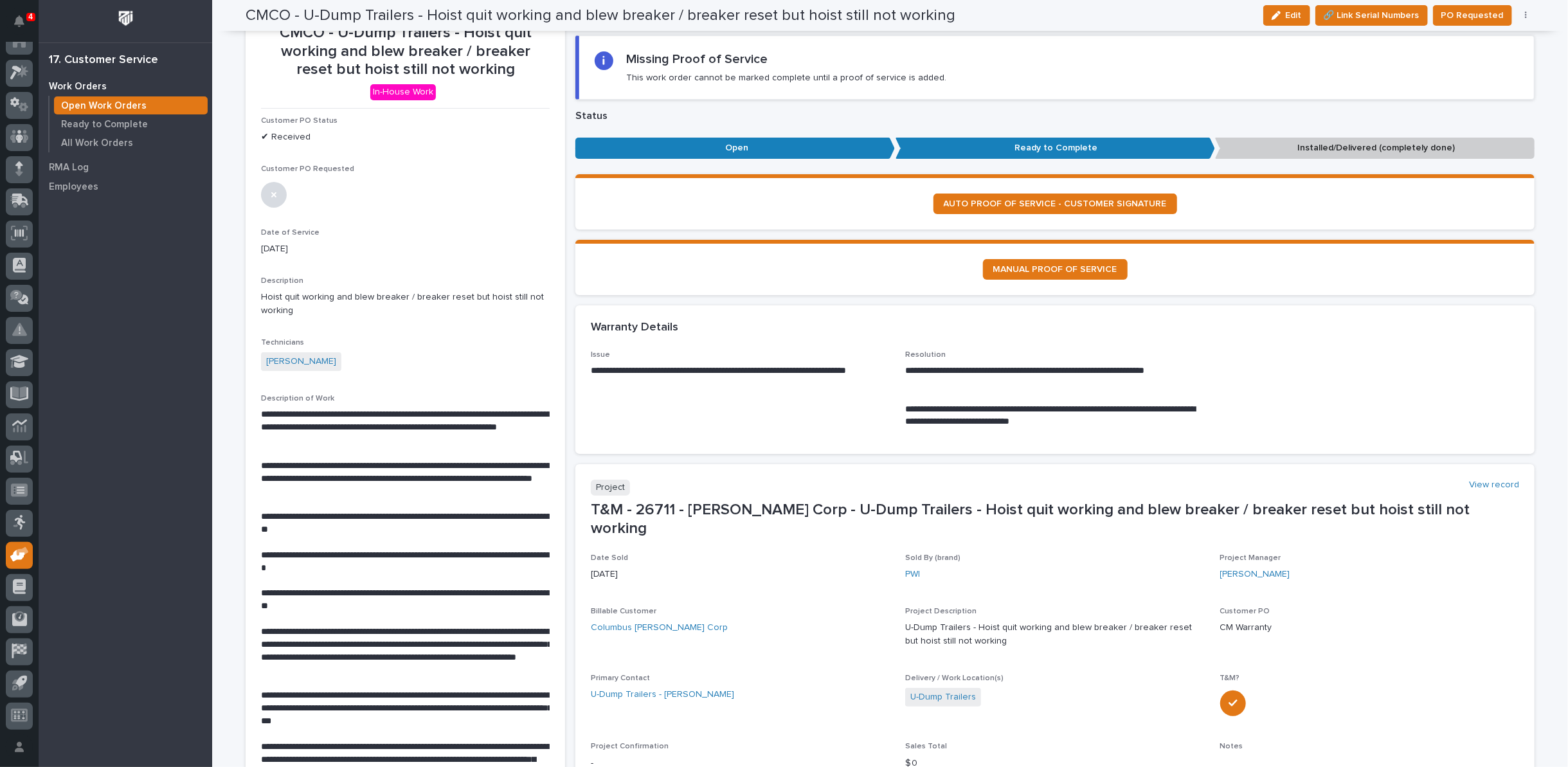
scroll to position [0, 0]
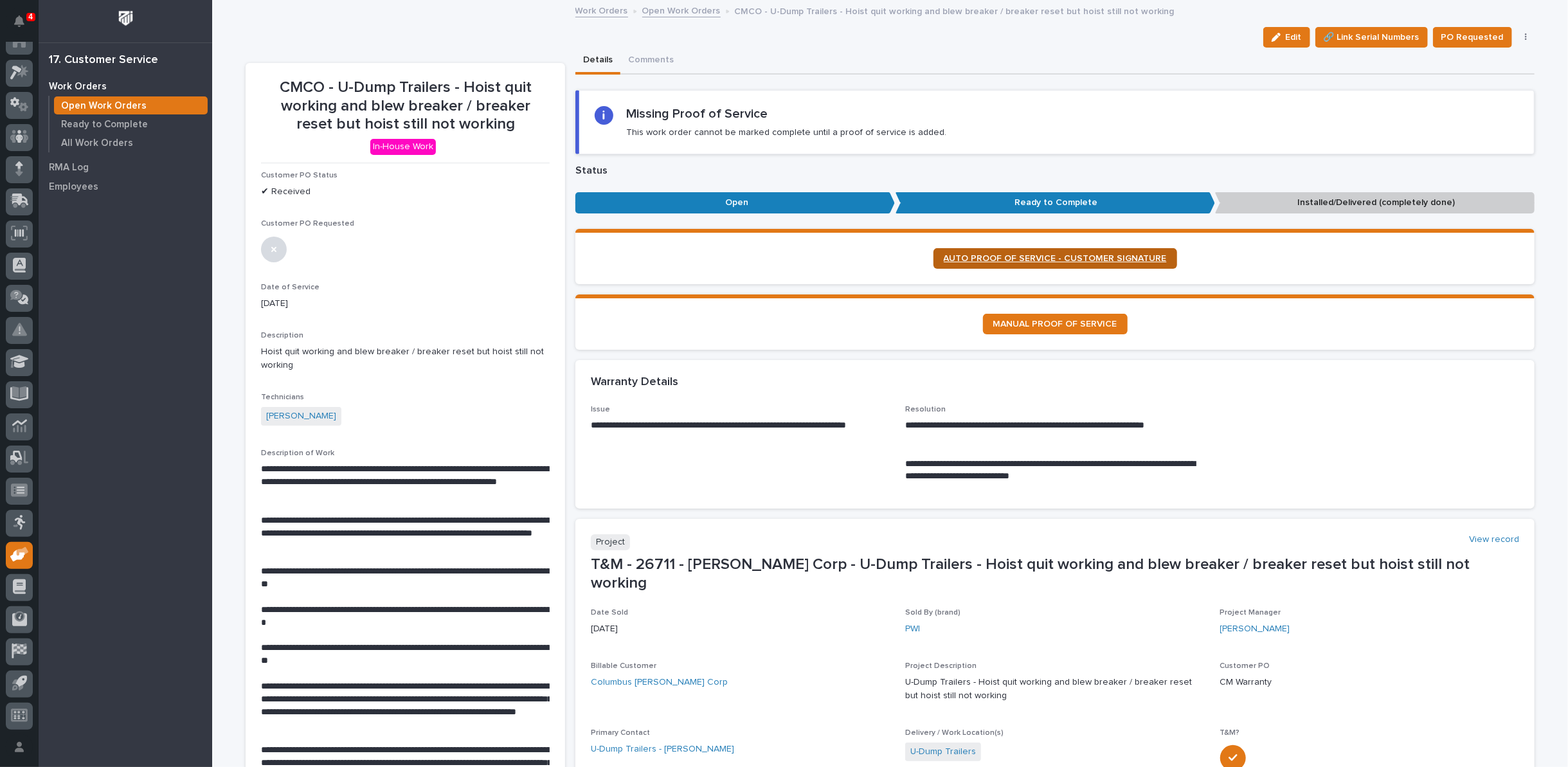
click at [1069, 254] on span "AUTO PROOF OF SERVICE - CUSTOMER SIGNATURE" at bounding box center [1055, 258] width 223 height 9
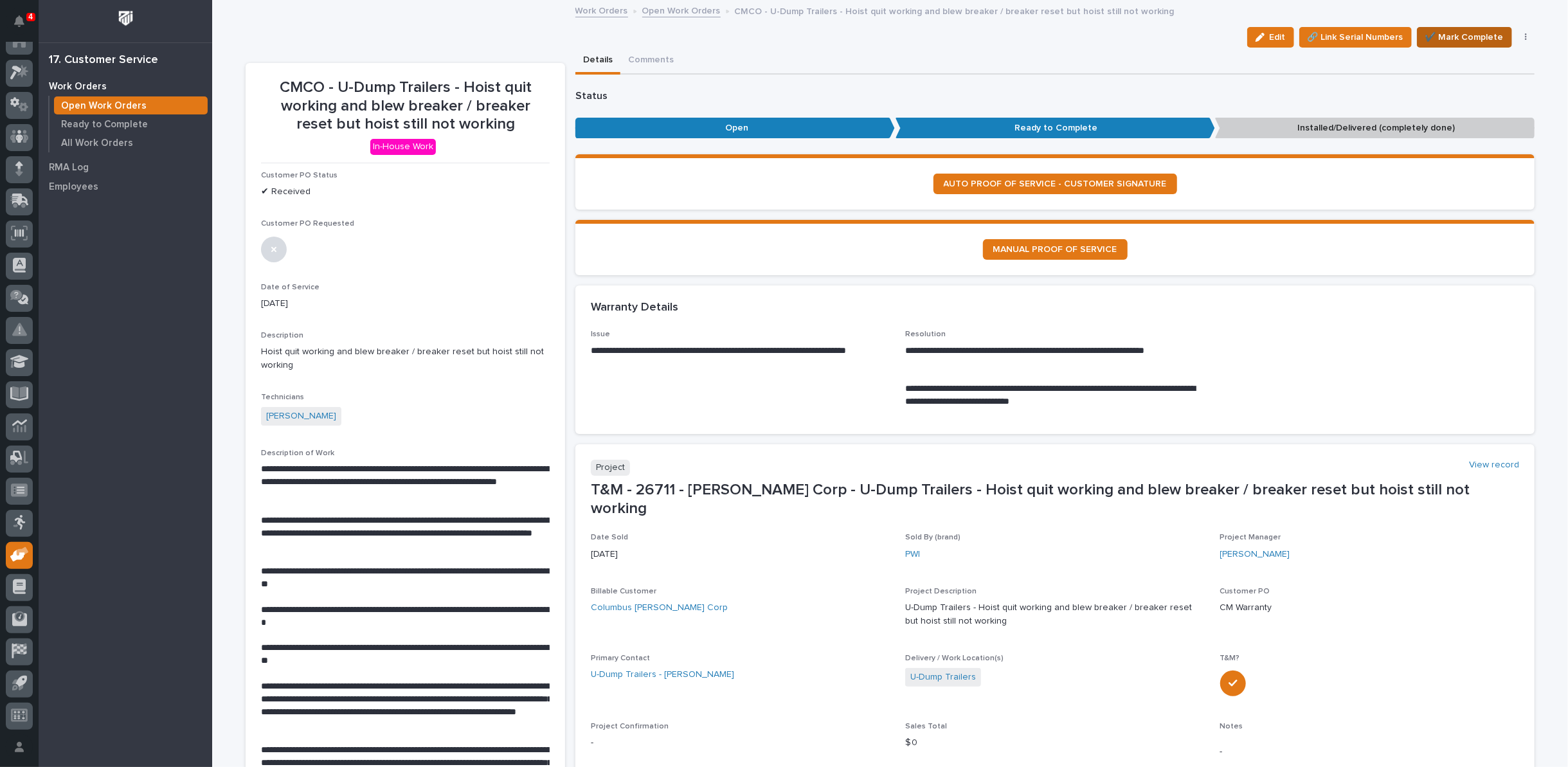
click at [1474, 45] on button "✔️ Mark Complete" at bounding box center [1464, 37] width 96 height 21
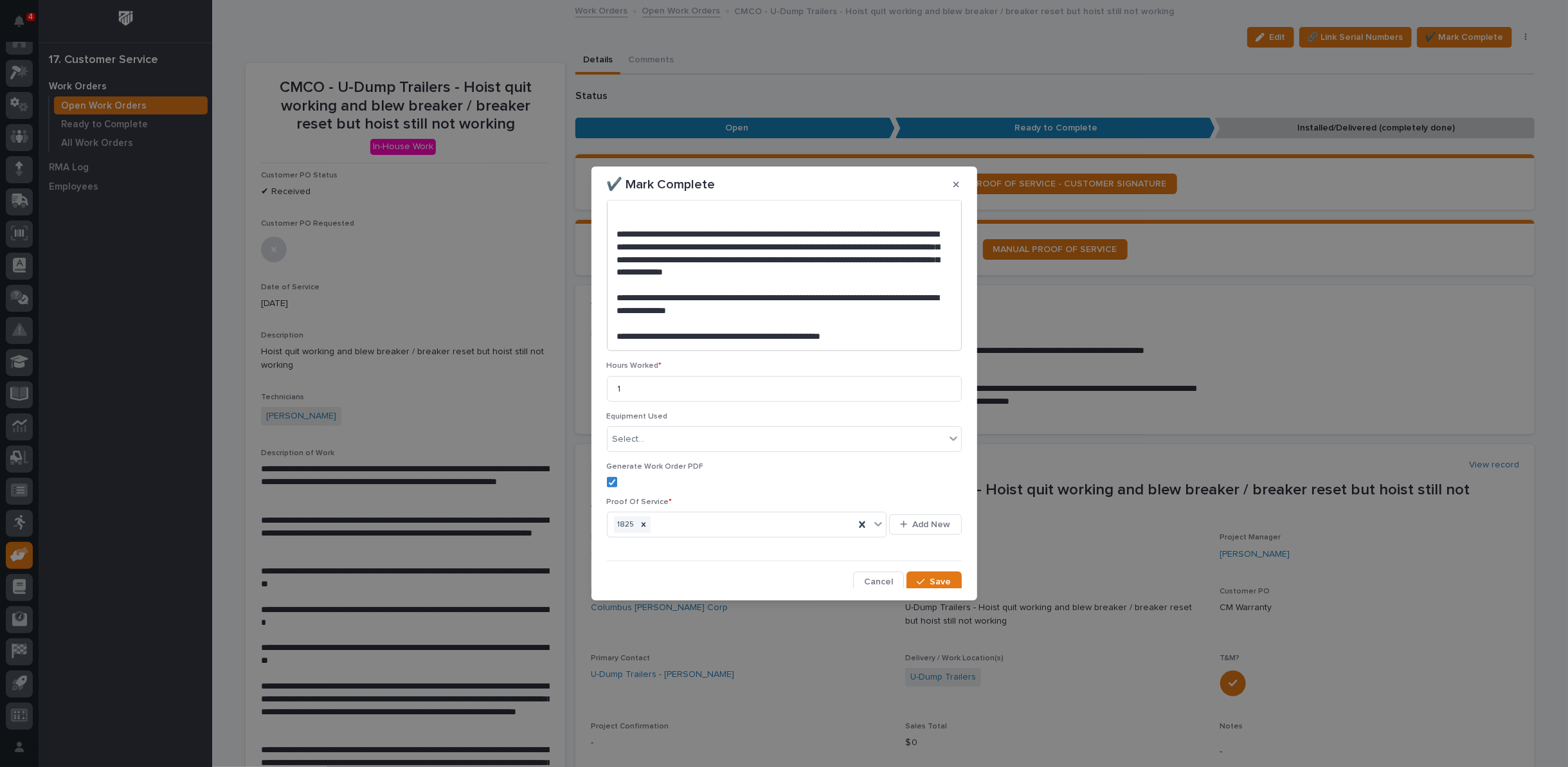
scroll to position [516, 0]
click at [919, 584] on button "Save" at bounding box center [934, 580] width 55 height 21
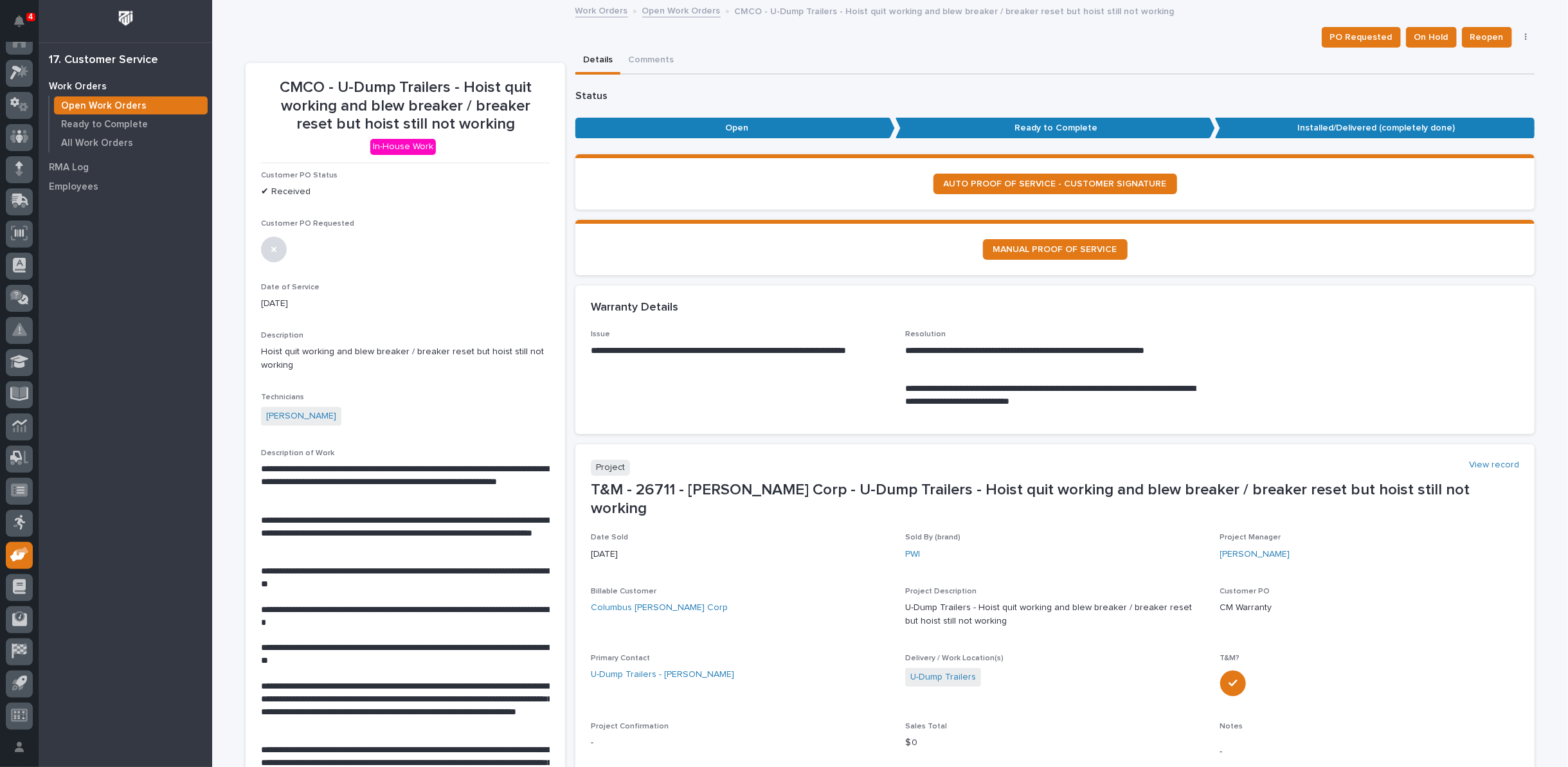
click at [663, 15] on link "Open Work Orders" at bounding box center [682, 10] width 78 height 15
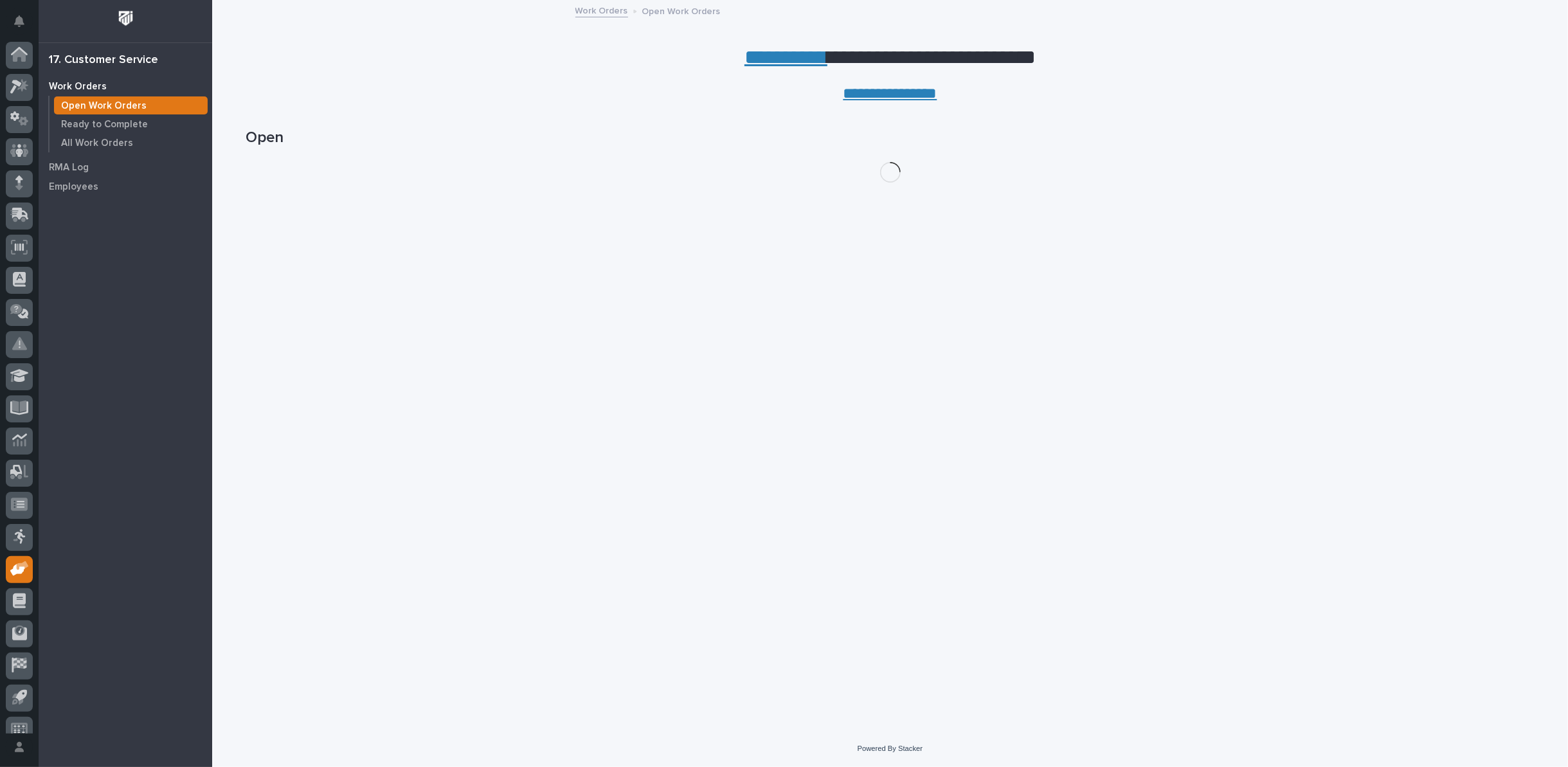
scroll to position [15, 0]
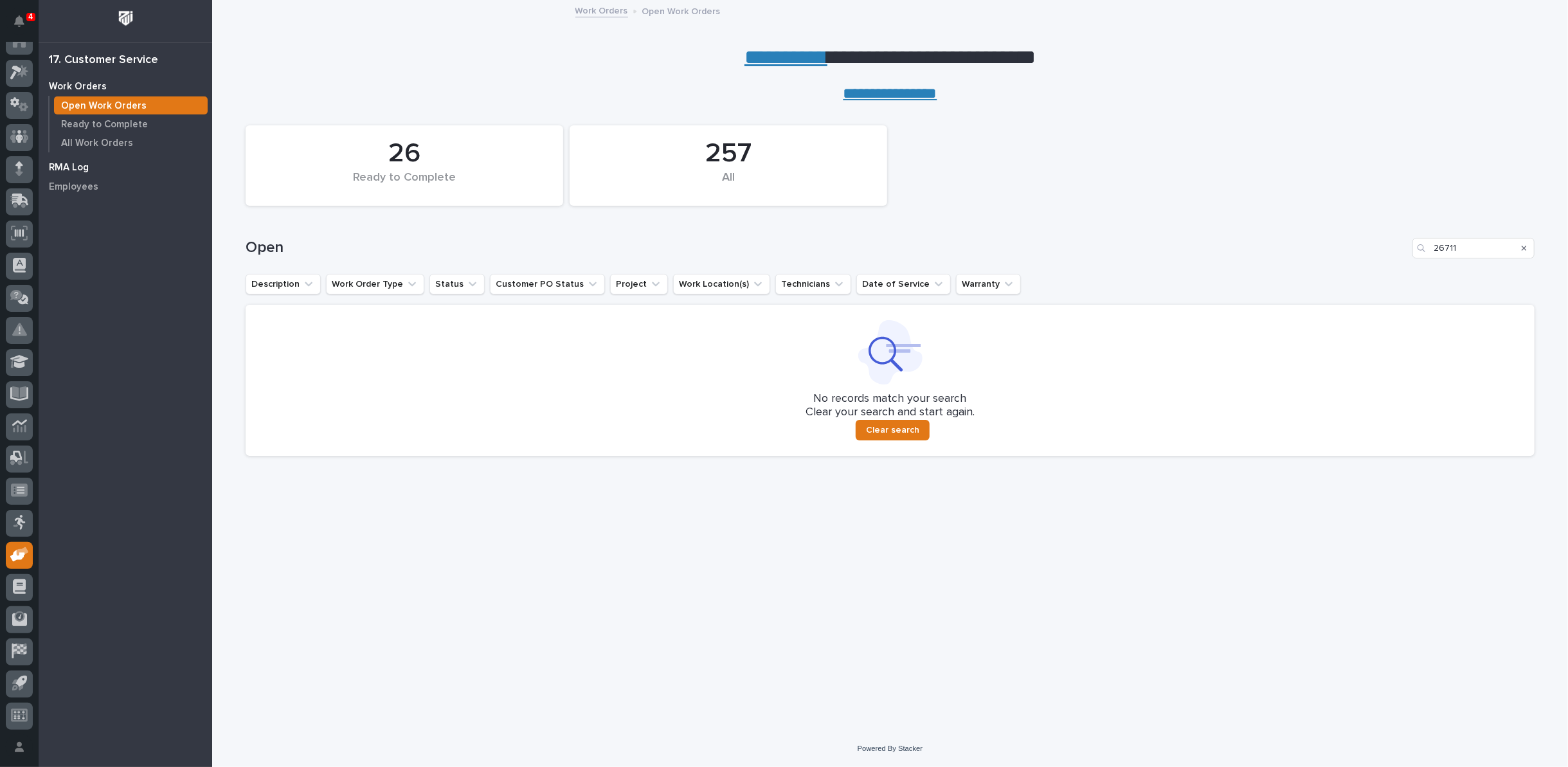
click at [59, 170] on p "RMA Log" at bounding box center [69, 167] width 40 height 12
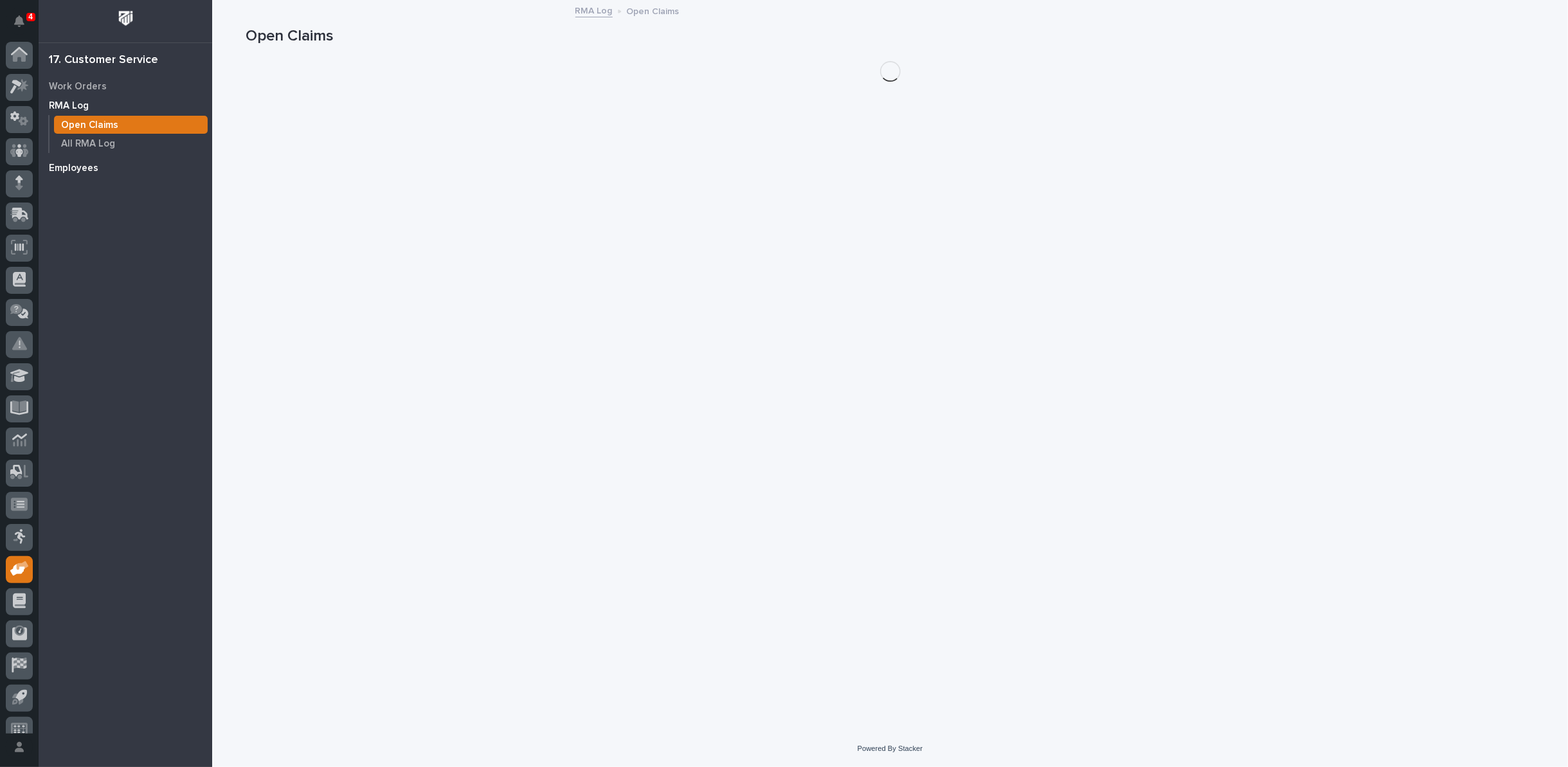
scroll to position [15, 0]
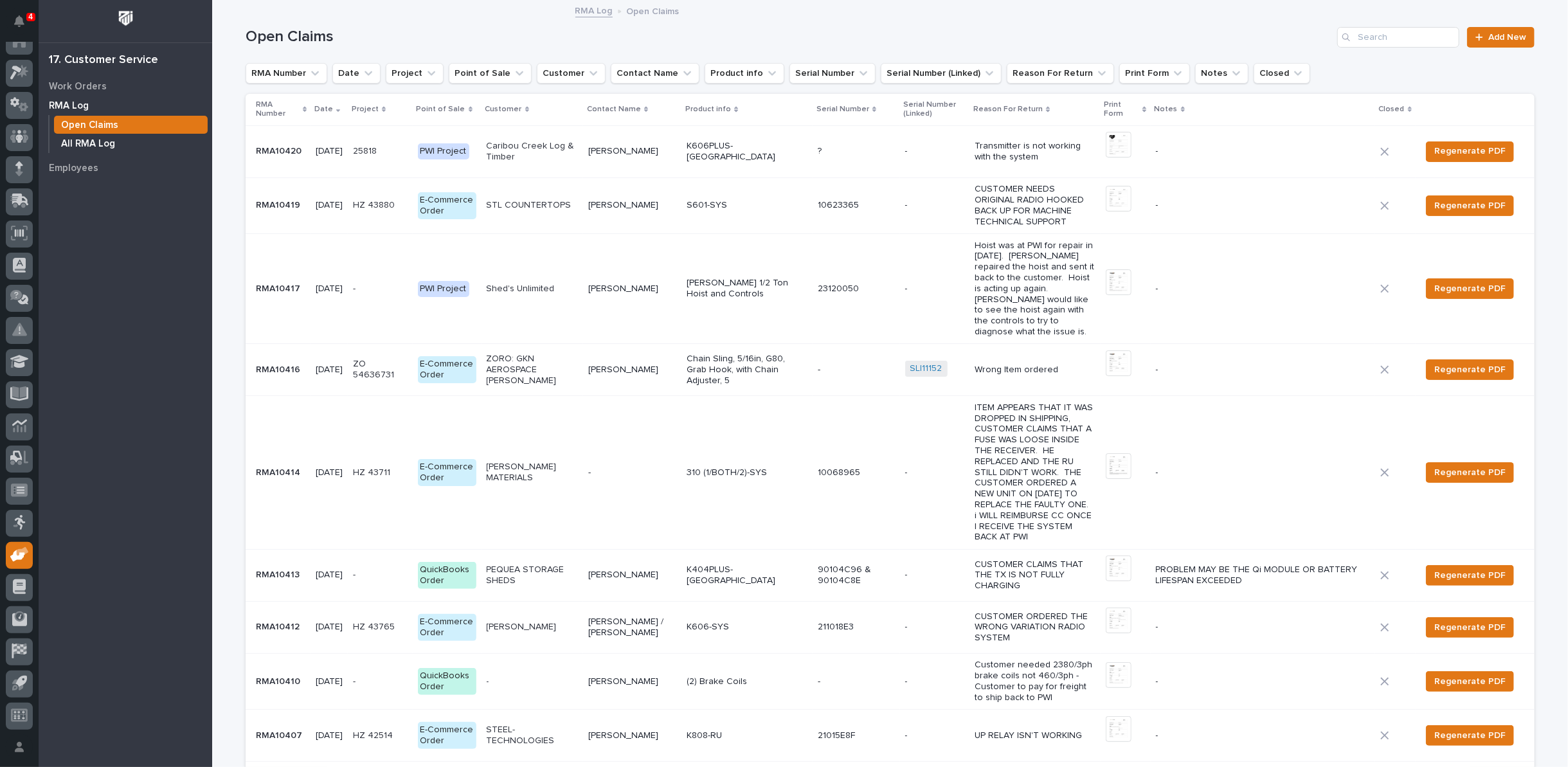
click at [85, 146] on p "All RMA Log" at bounding box center [87, 144] width 54 height 12
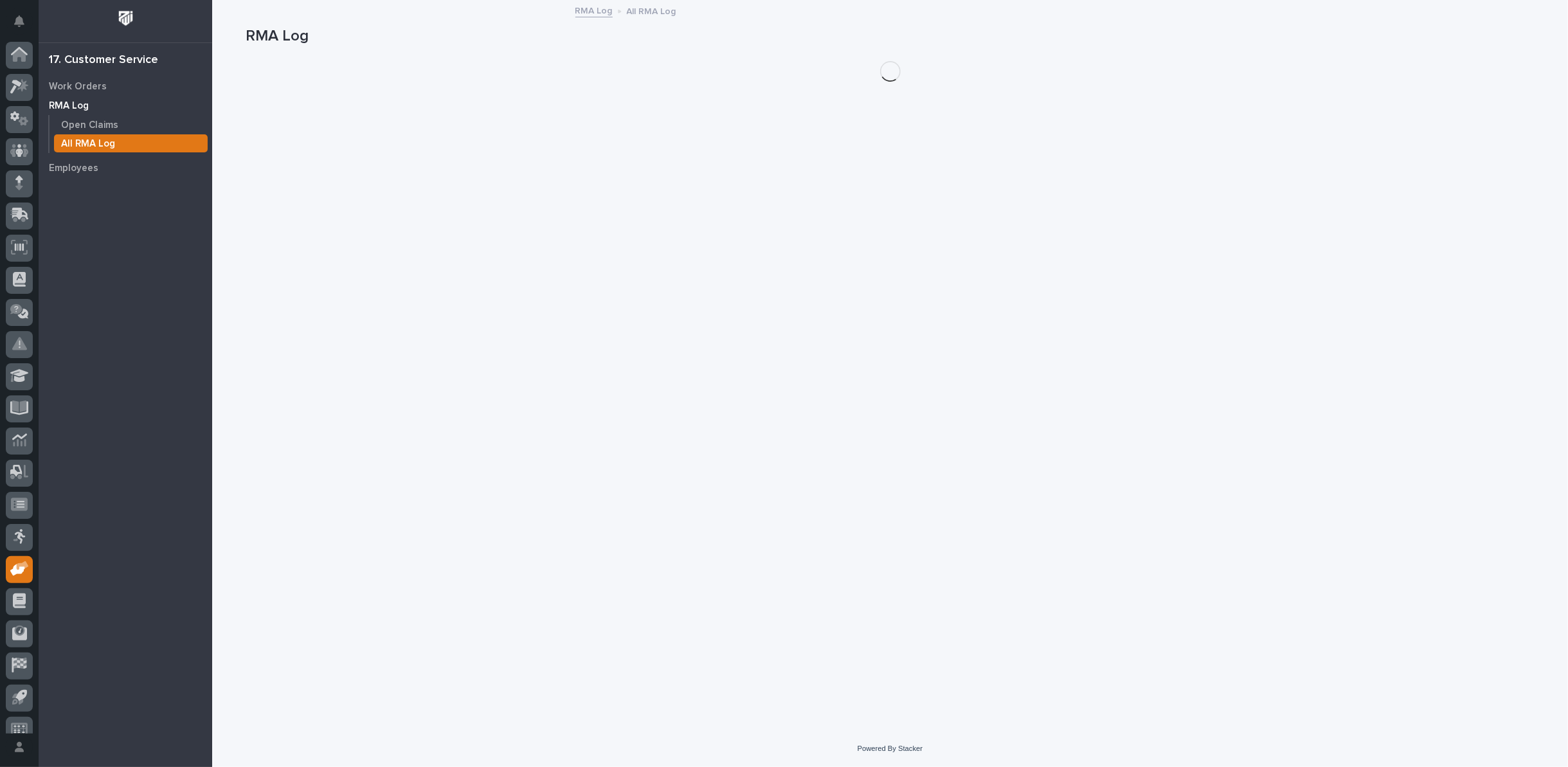
scroll to position [15, 0]
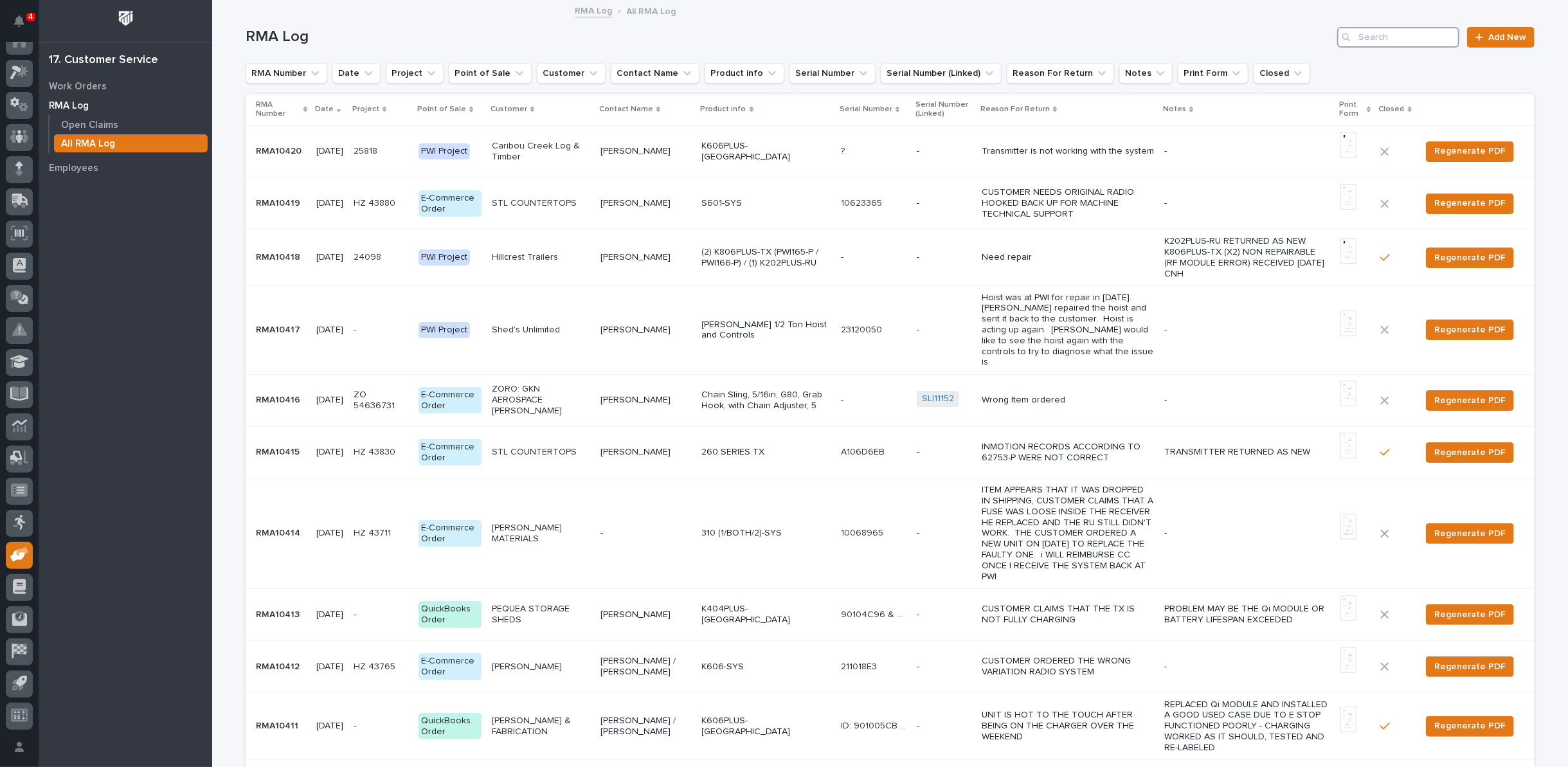
click at [1399, 39] on input "Search" at bounding box center [1399, 37] width 122 height 21
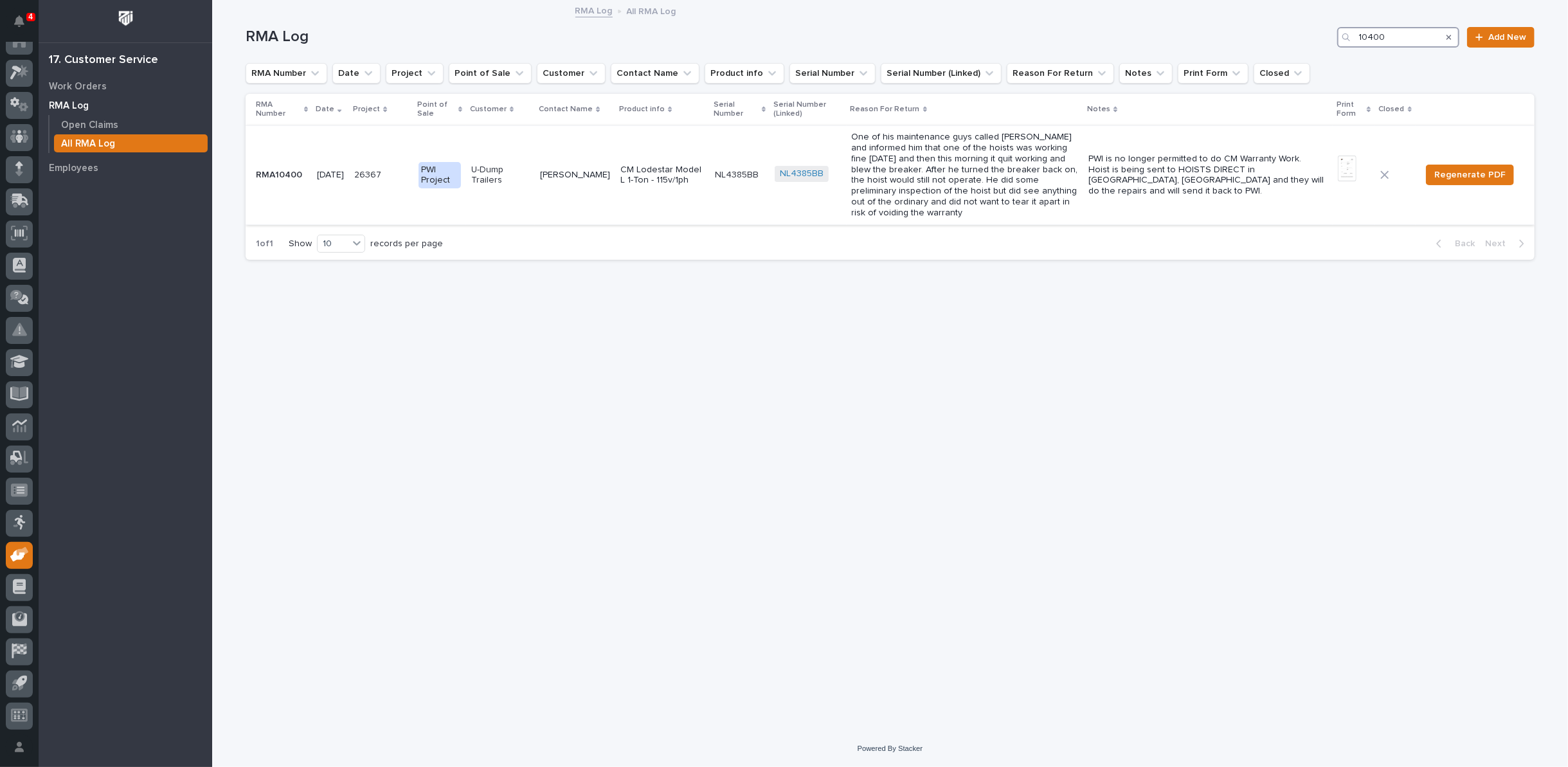
type input "10400"
click at [934, 167] on p "One of his maintenance guys called [PERSON_NAME] and informed him that one of t…" at bounding box center [965, 175] width 227 height 86
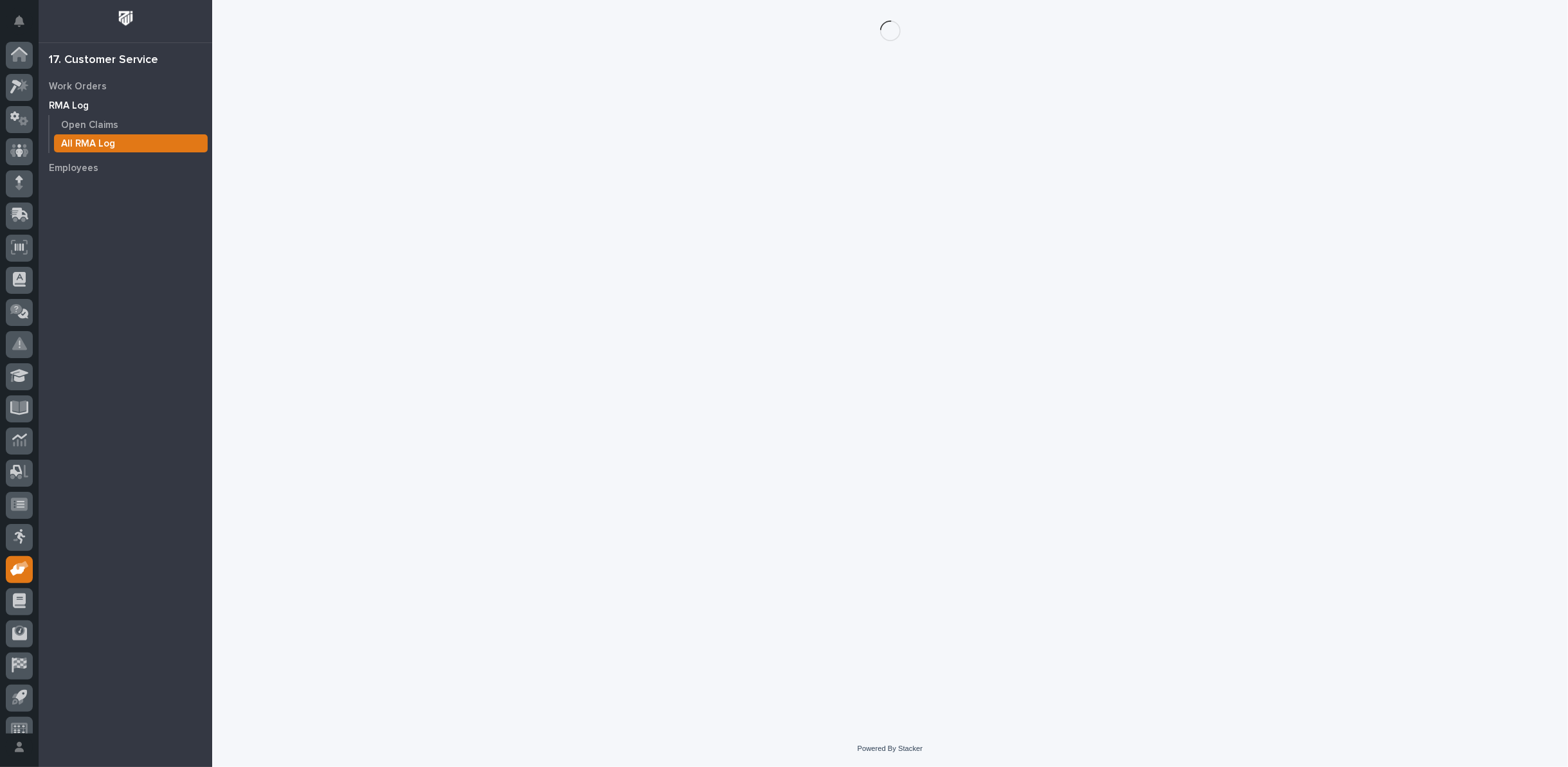
scroll to position [15, 0]
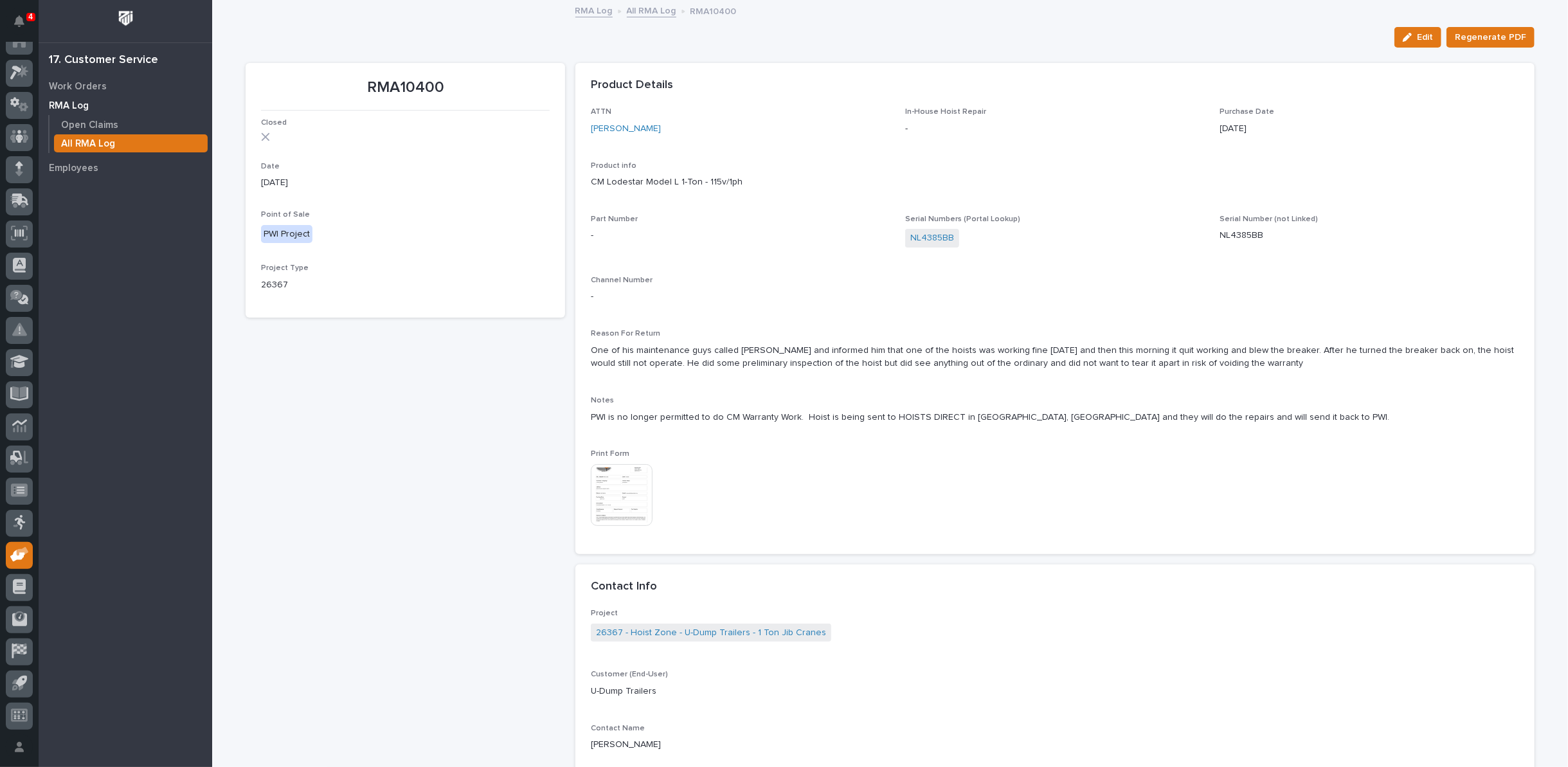
drag, startPoint x: 1418, startPoint y: 32, endPoint x: 1381, endPoint y: 93, distance: 71.3
click at [1417, 36] on button "Edit" at bounding box center [1419, 37] width 47 height 21
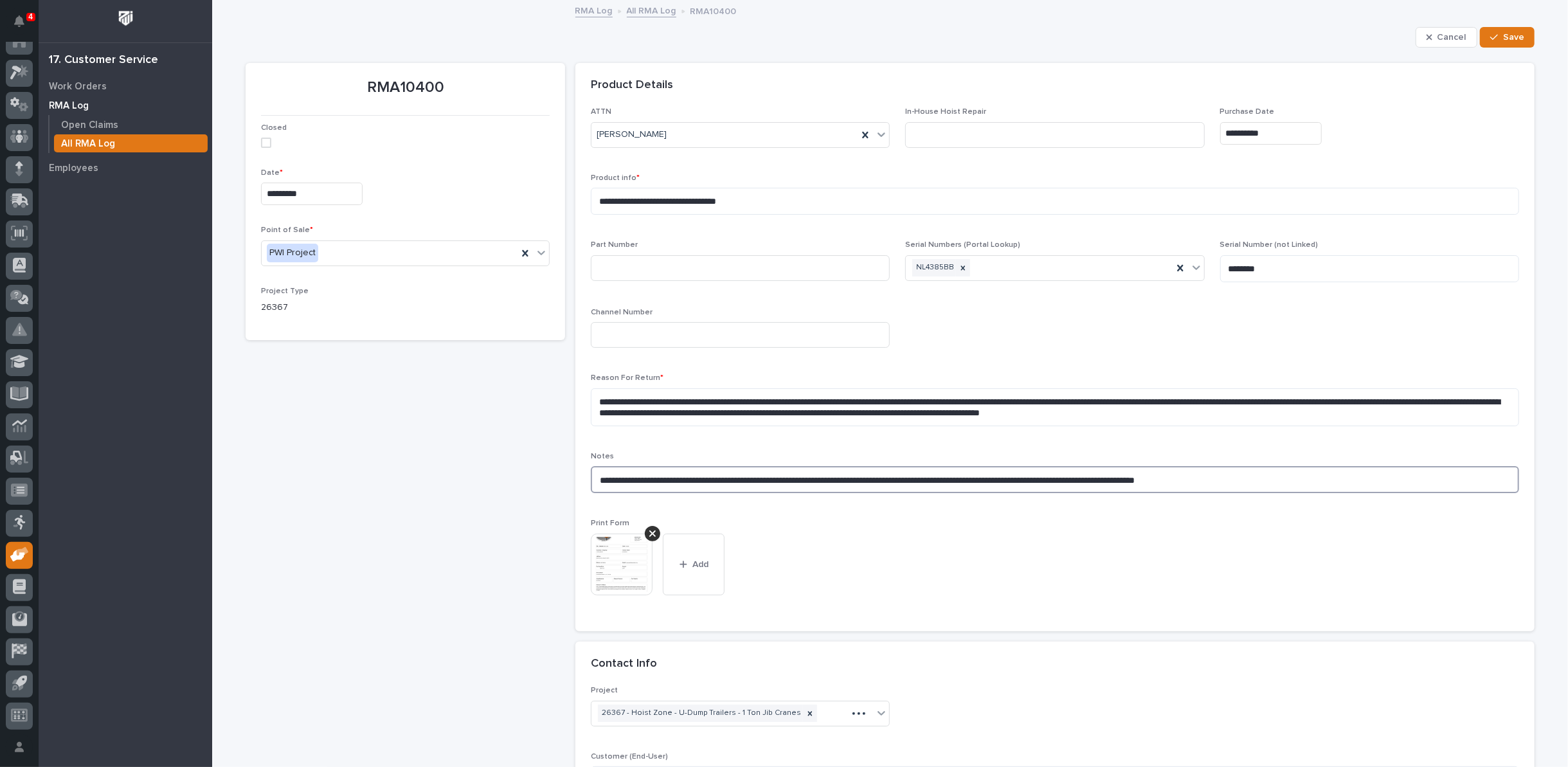
click at [1276, 477] on textarea "**********" at bounding box center [1055, 479] width 928 height 27
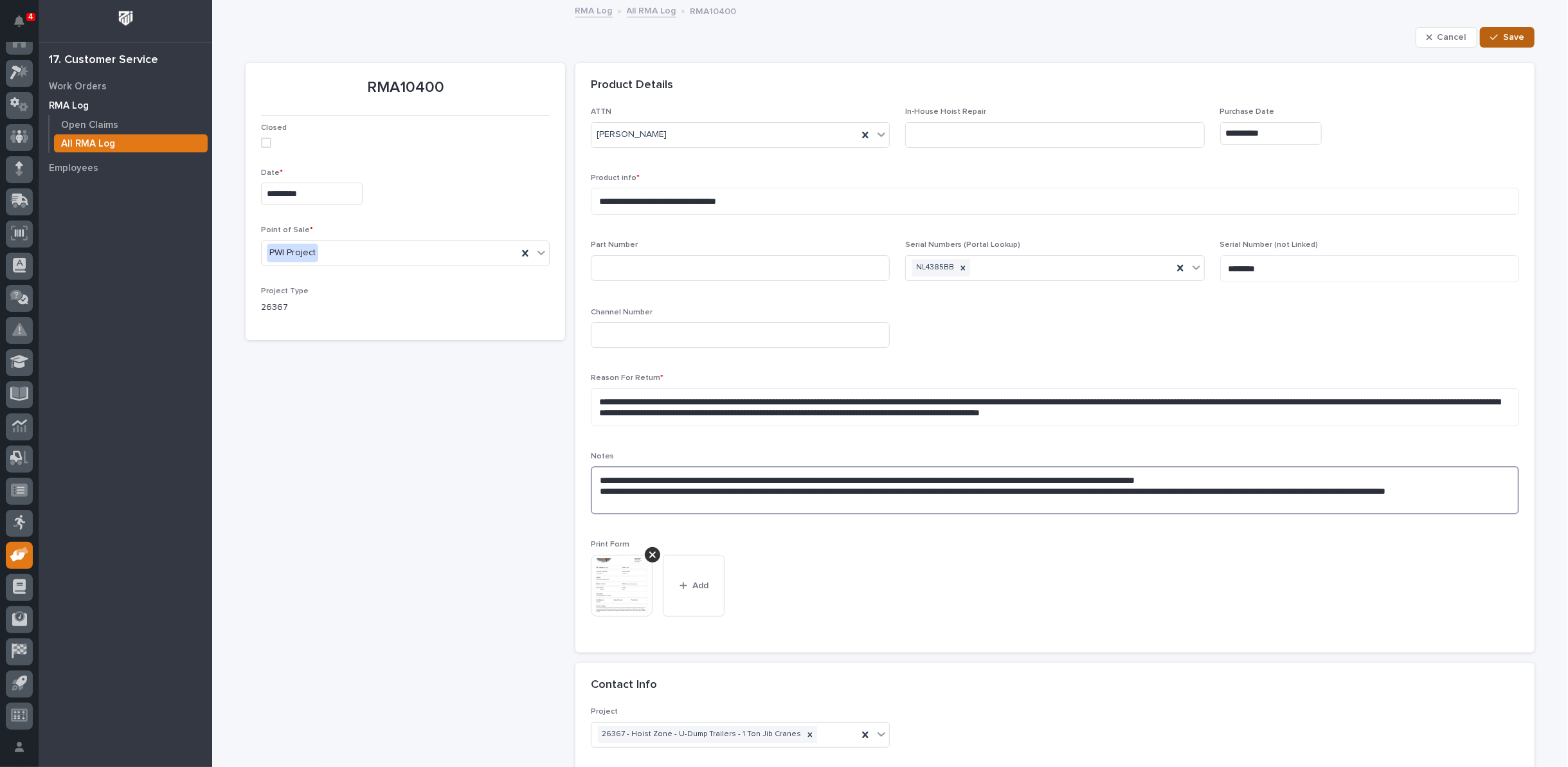
type textarea "**********"
click at [1511, 41] on span "Save" at bounding box center [1513, 37] width 21 height 12
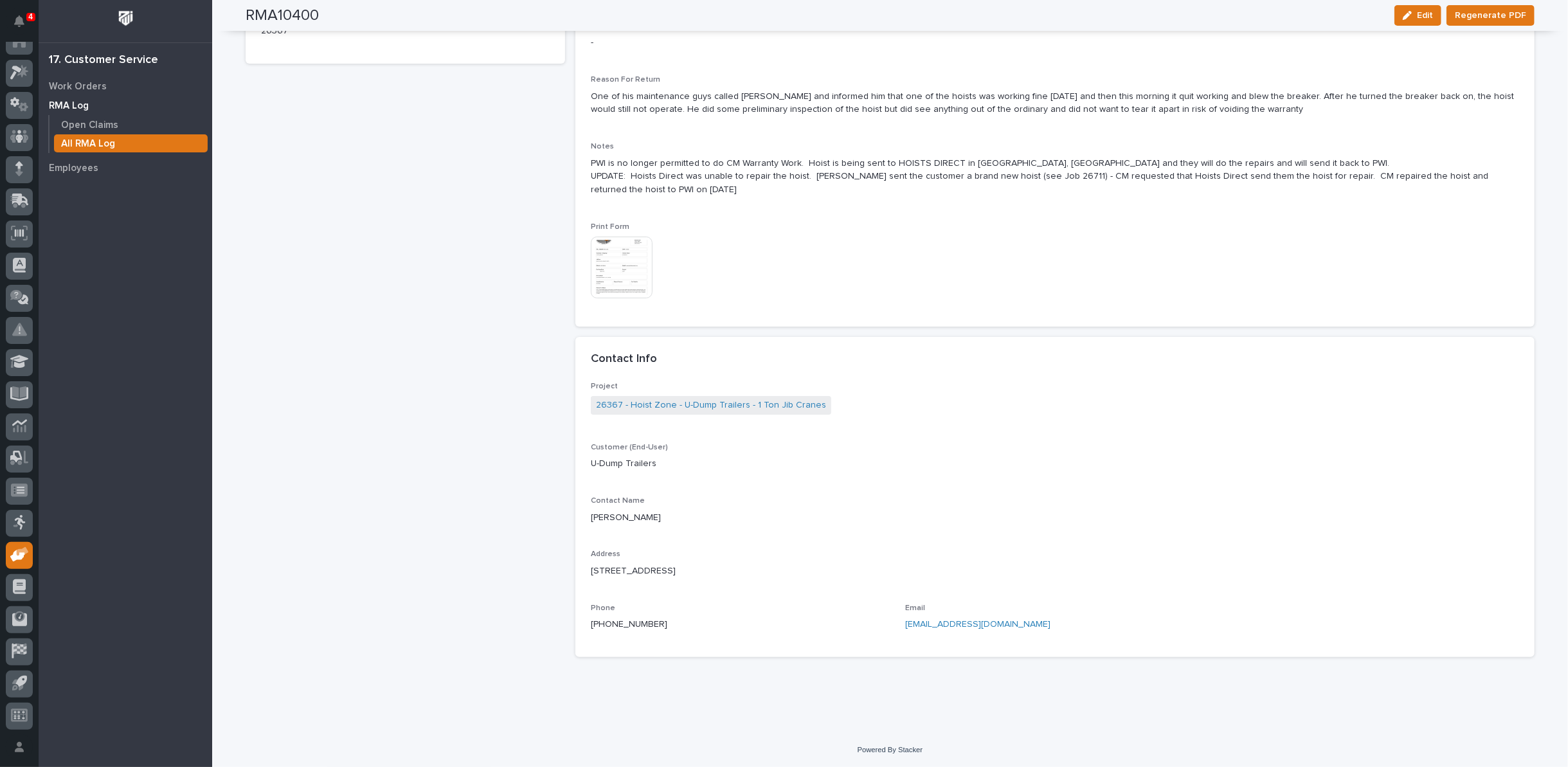
scroll to position [0, 0]
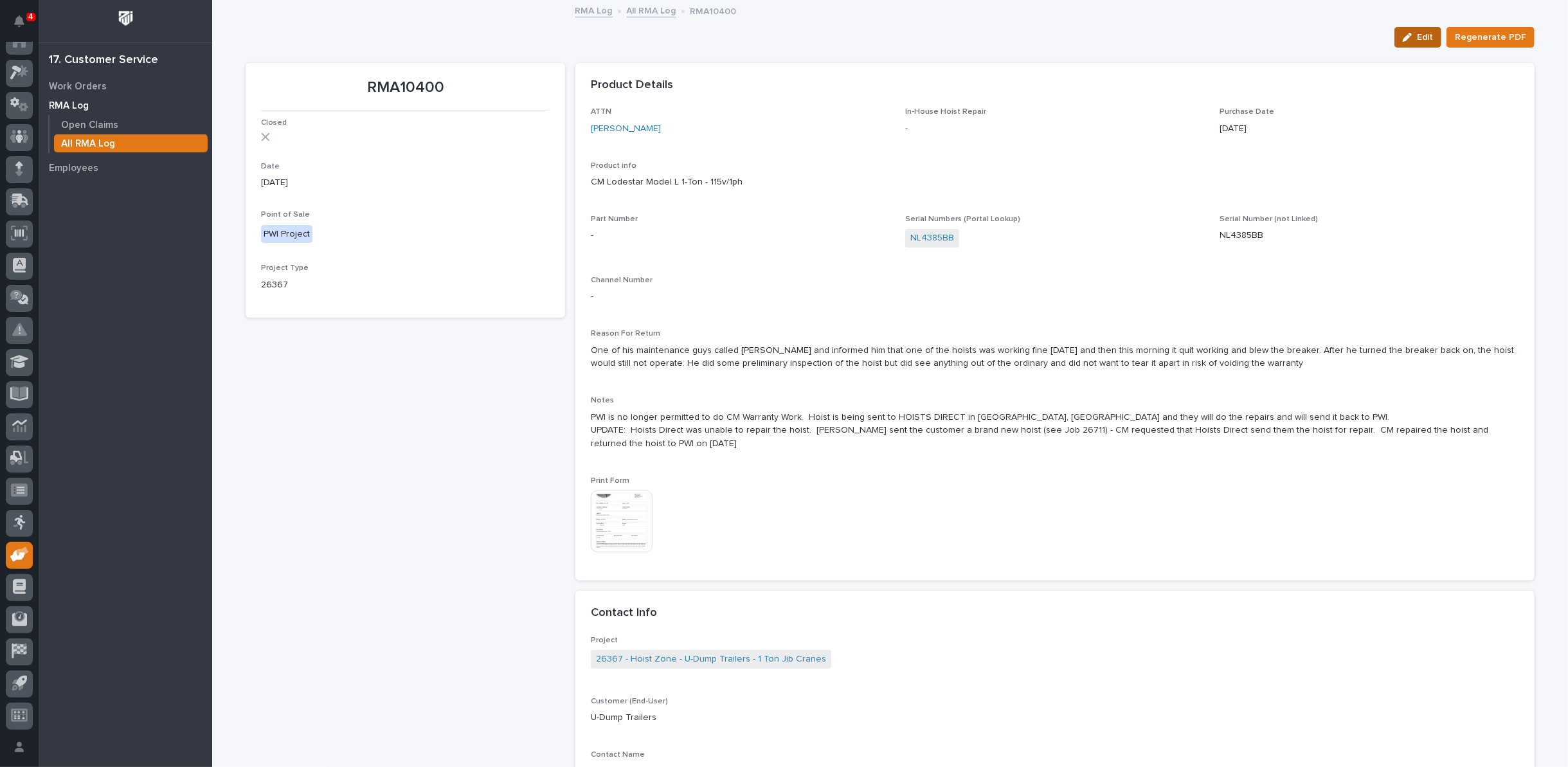
click at [1403, 36] on button "Edit" at bounding box center [1419, 37] width 47 height 21
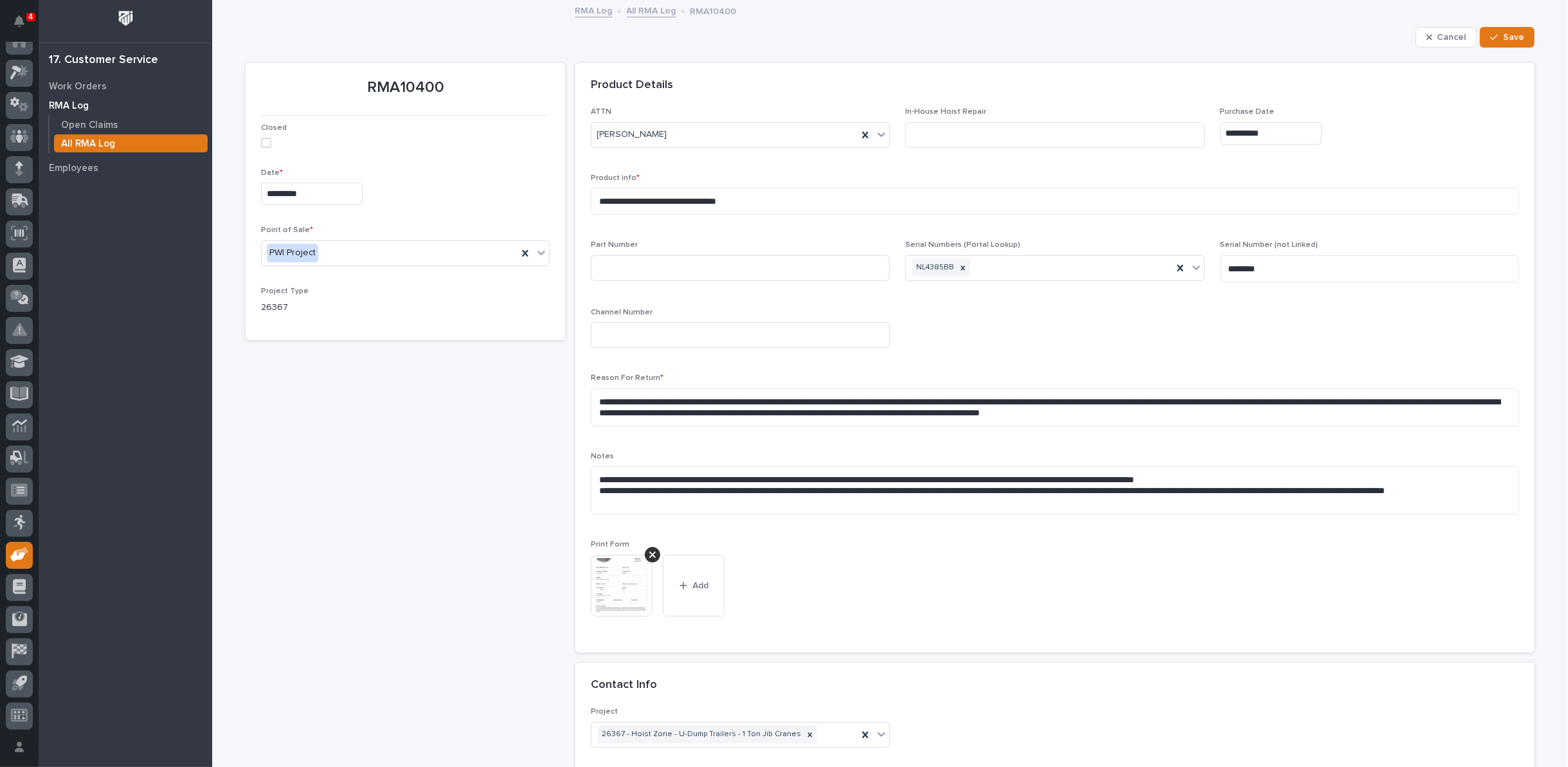
click at [264, 144] on span at bounding box center [266, 142] width 10 height 10
click at [1504, 36] on span "Save" at bounding box center [1513, 37] width 21 height 12
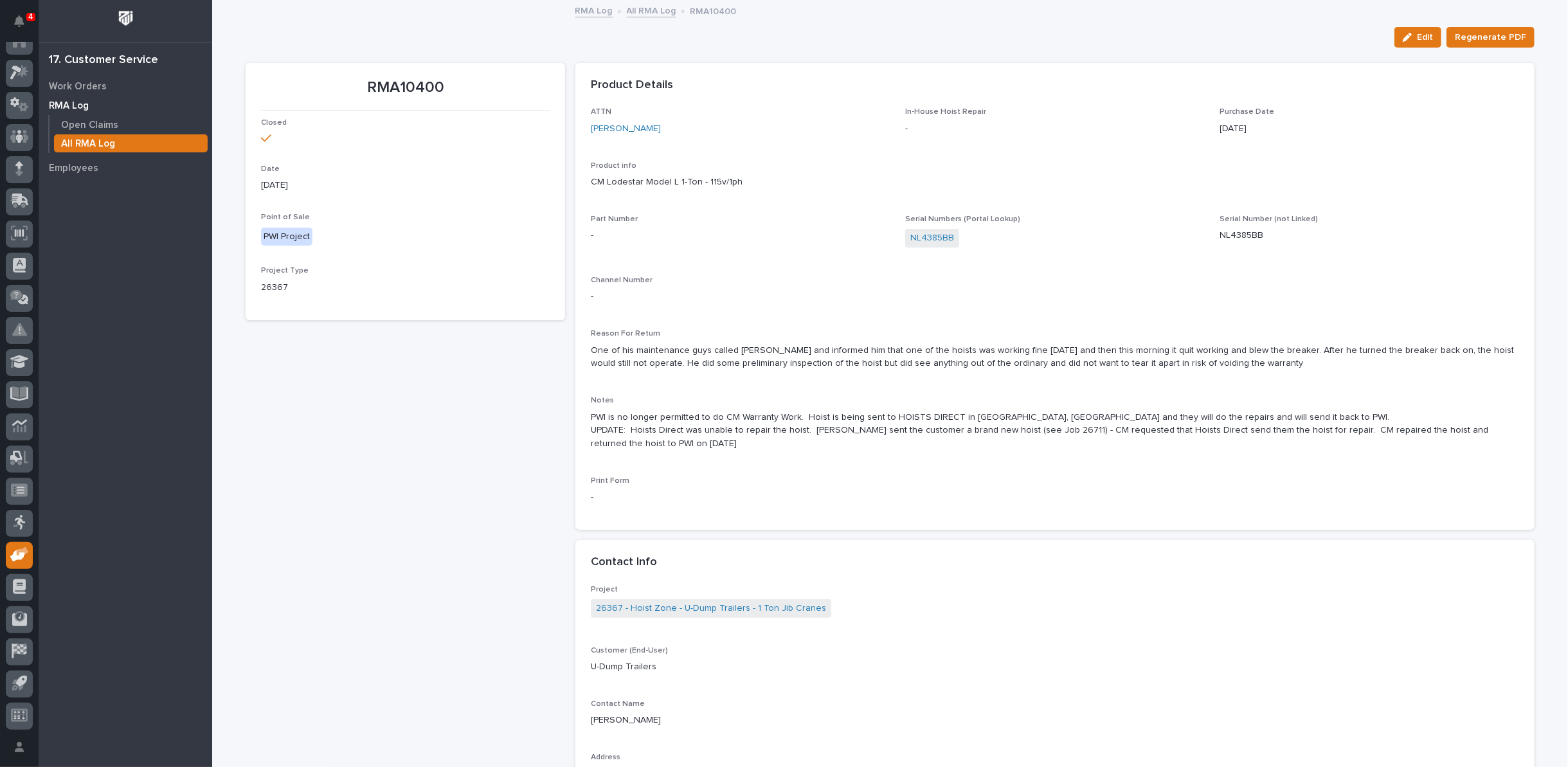
click at [639, 9] on link "All RMA Log" at bounding box center [652, 10] width 49 height 15
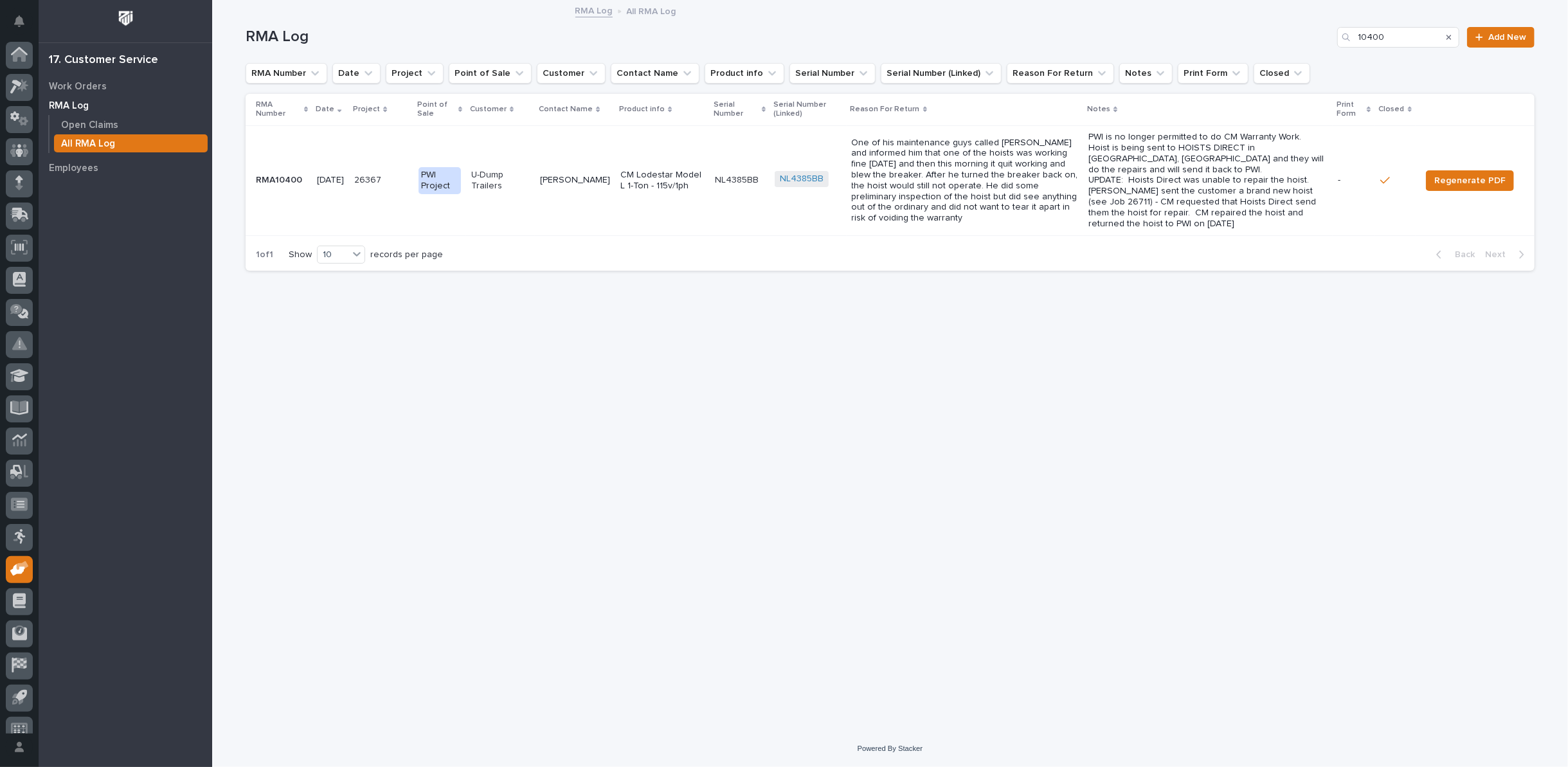
scroll to position [15, 0]
click at [1448, 34] on icon "Search" at bounding box center [1450, 37] width 5 height 7
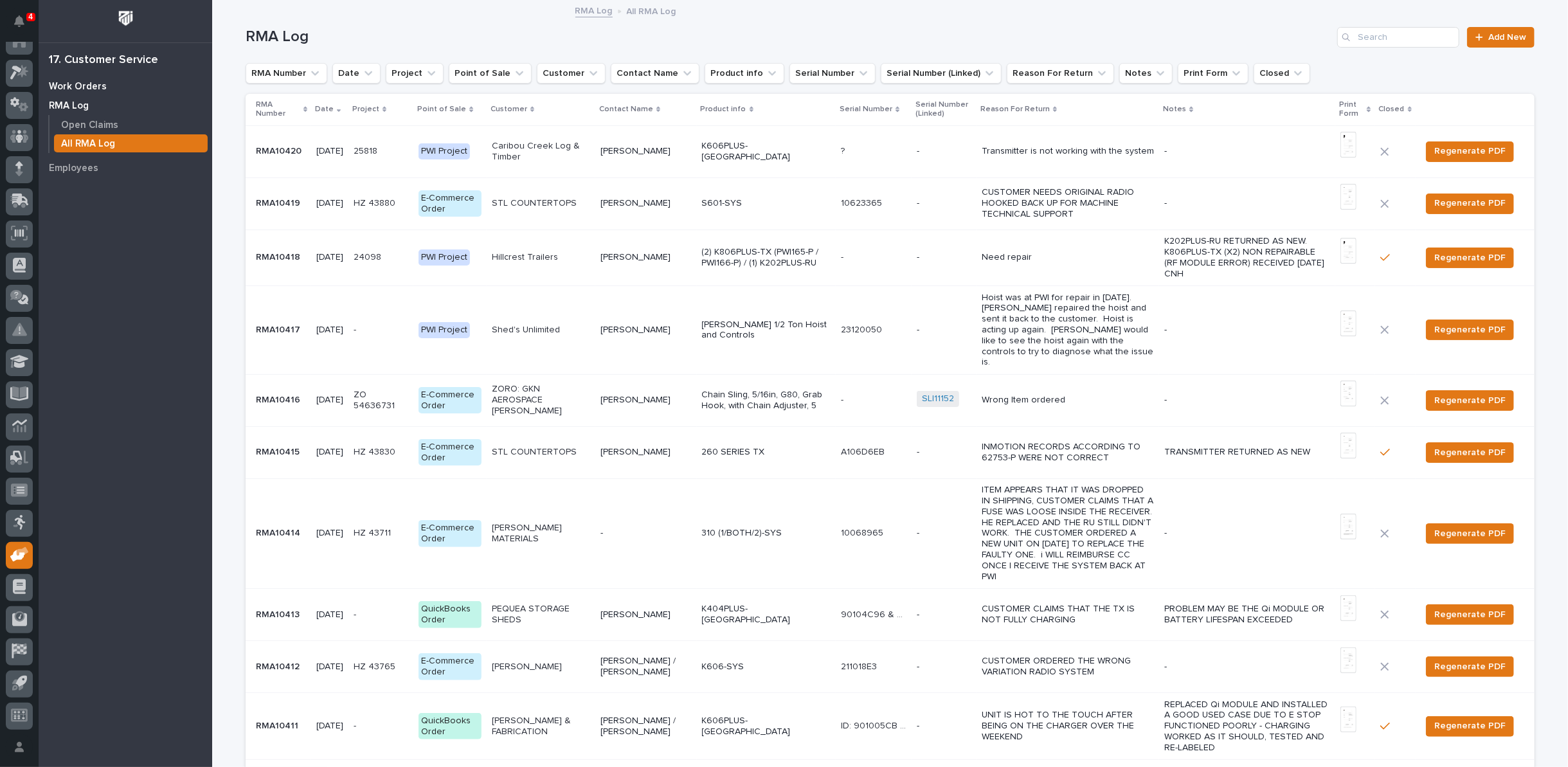
click at [87, 83] on p "Work Orders" at bounding box center [78, 86] width 58 height 12
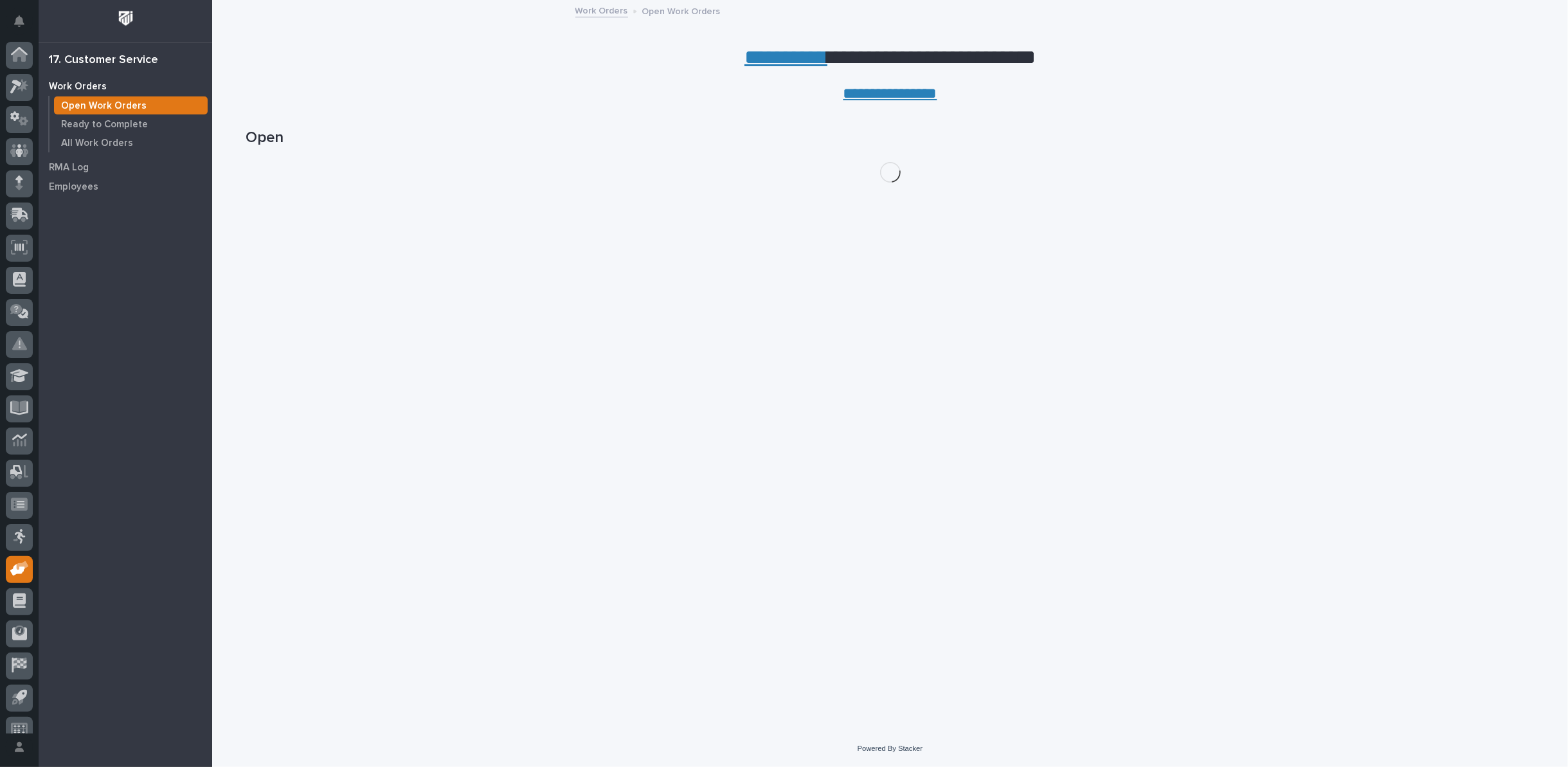
scroll to position [15, 0]
